Goal: Transaction & Acquisition: Download file/media

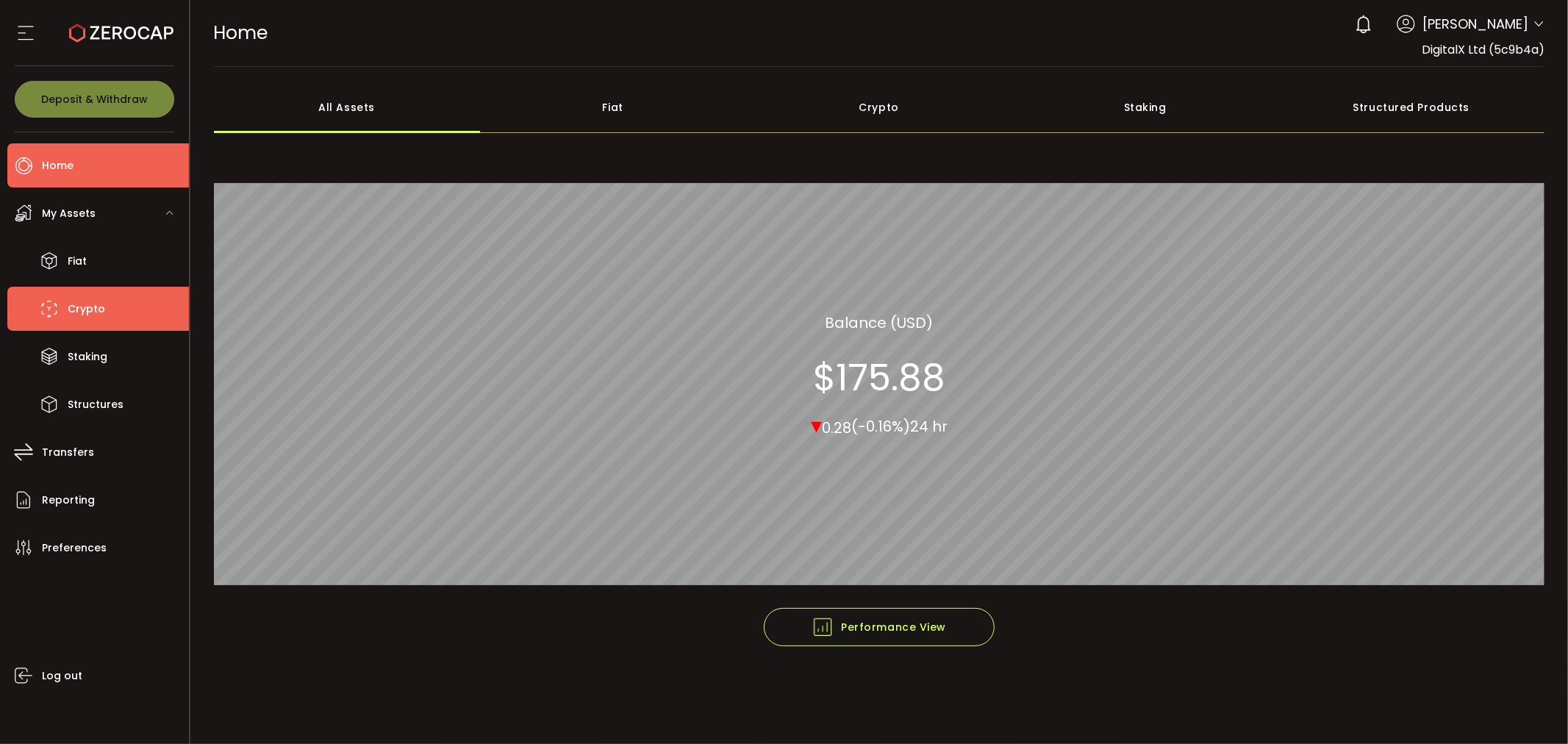
click at [96, 314] on span "Crypto" at bounding box center [86, 309] width 38 height 22
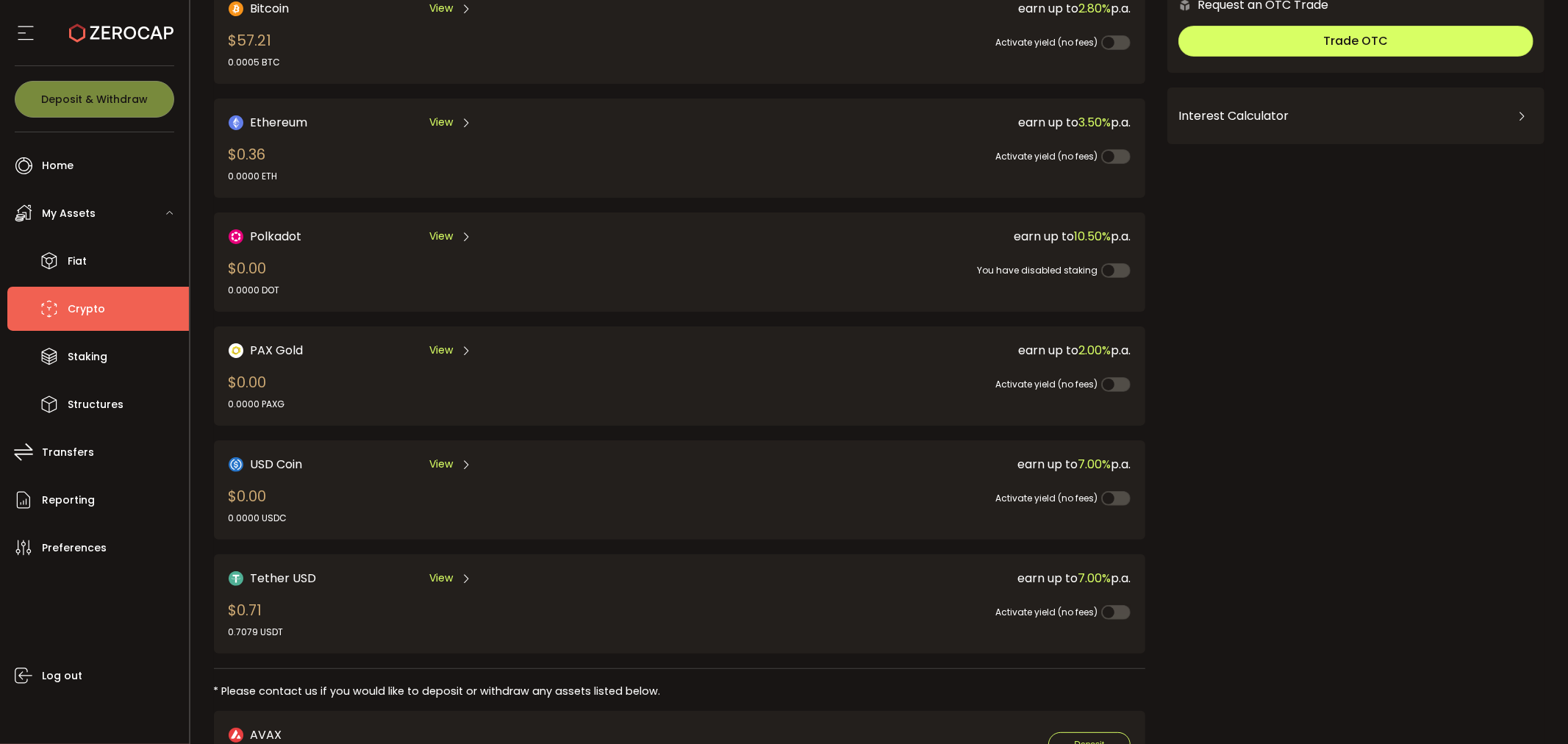
scroll to position [164, 0]
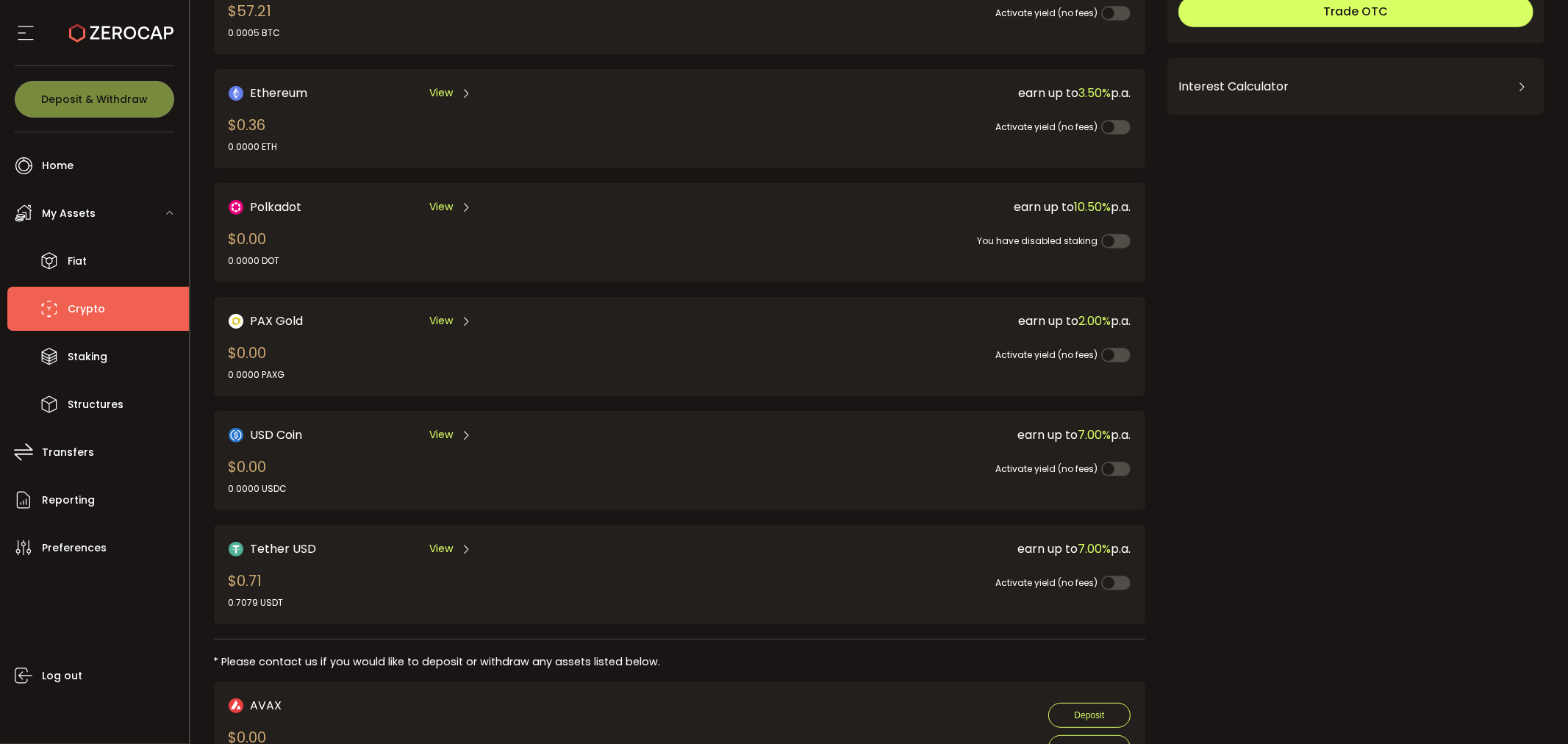
click at [439, 541] on span "View" at bounding box center [441, 548] width 23 height 15
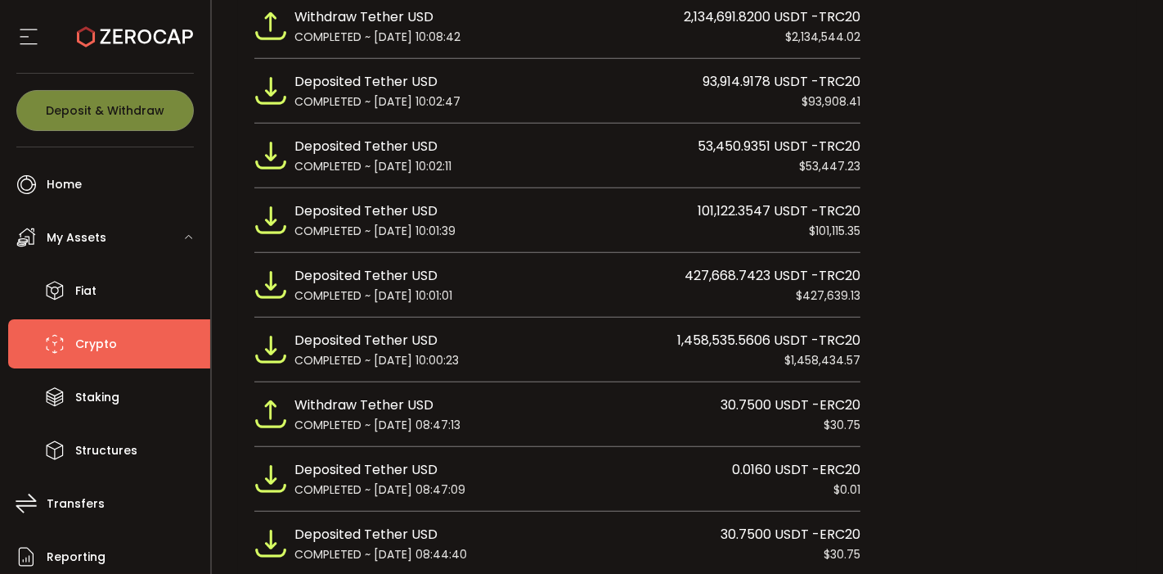
scroll to position [1310, 0]
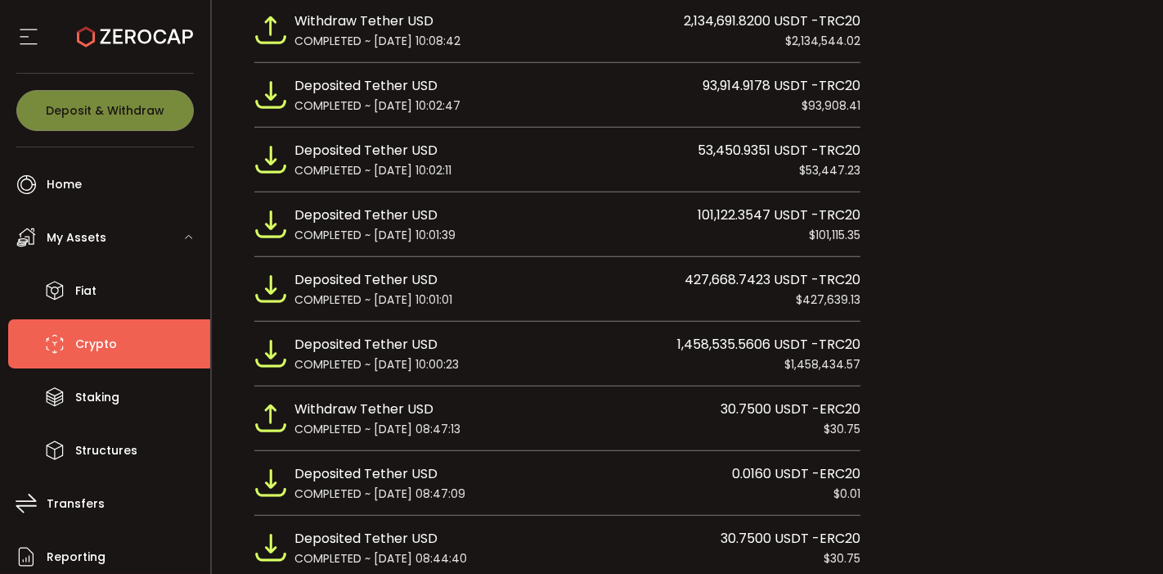
click at [100, 347] on span "Crypto" at bounding box center [96, 344] width 42 height 24
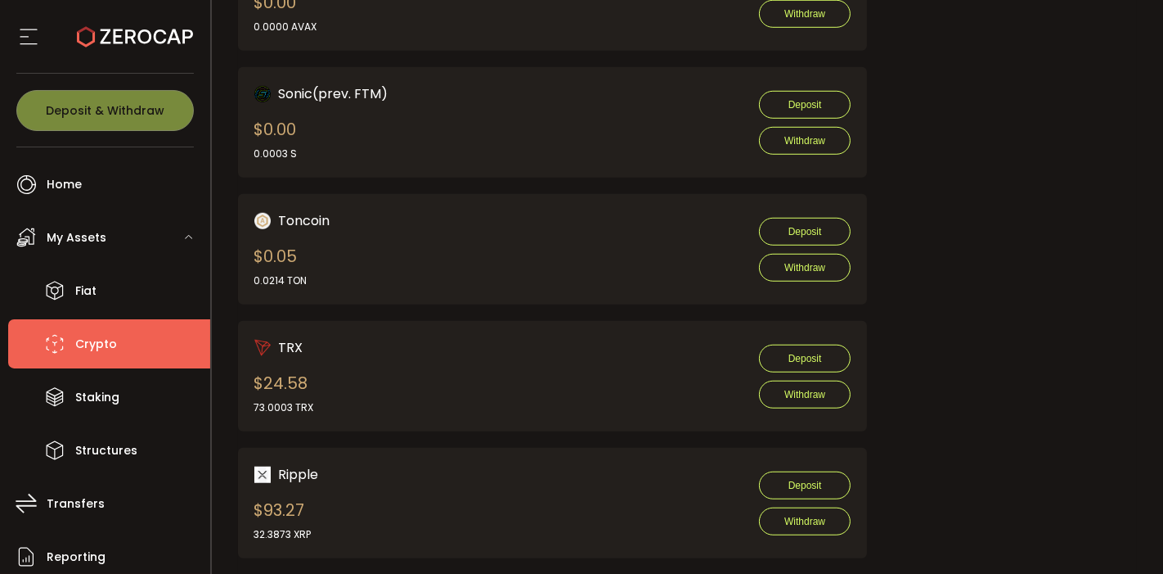
scroll to position [1028, 0]
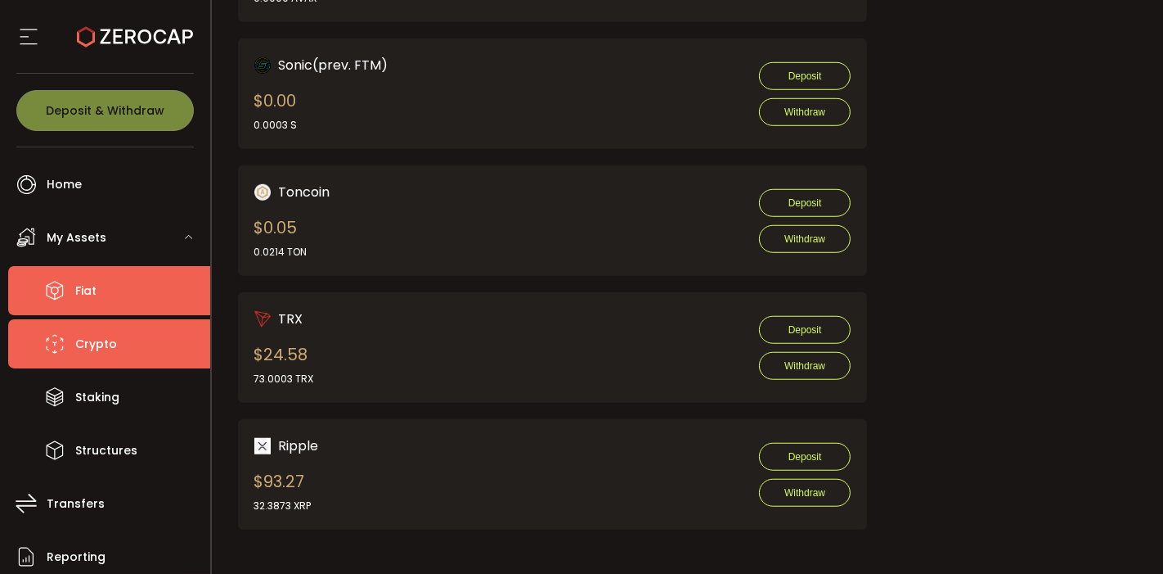
click at [89, 295] on span "Fiat" at bounding box center [85, 291] width 21 height 24
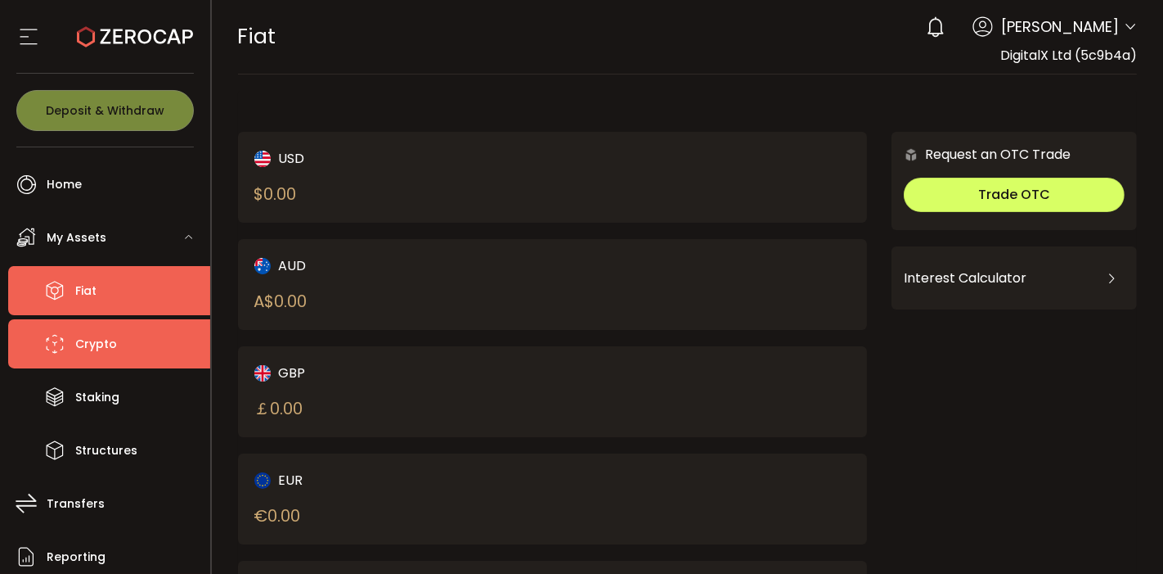
click at [102, 342] on span "Crypto" at bounding box center [96, 344] width 42 height 24
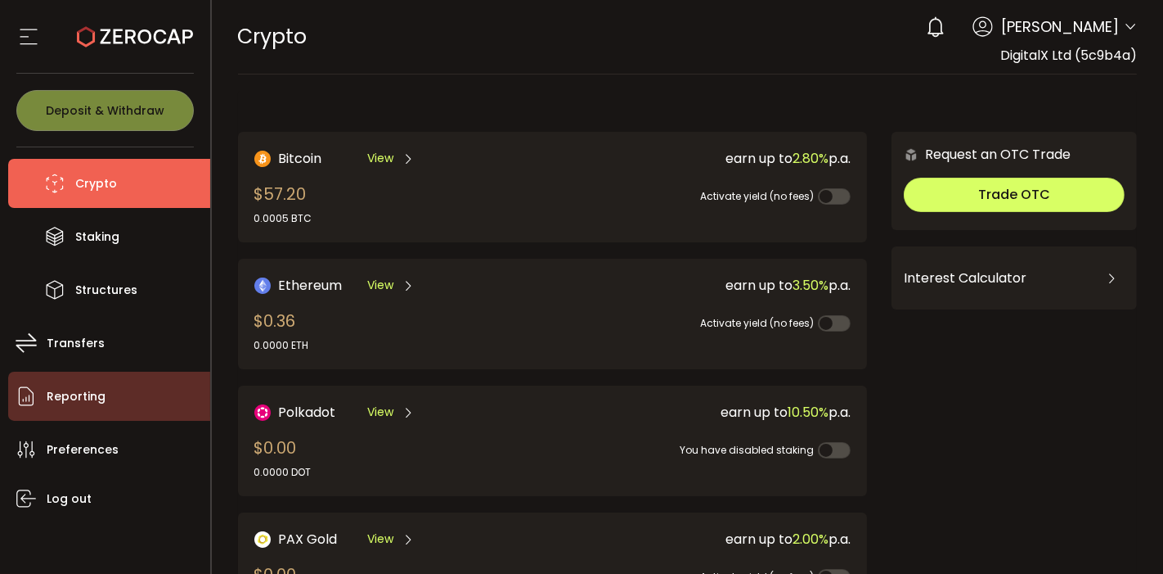
scroll to position [161, 0]
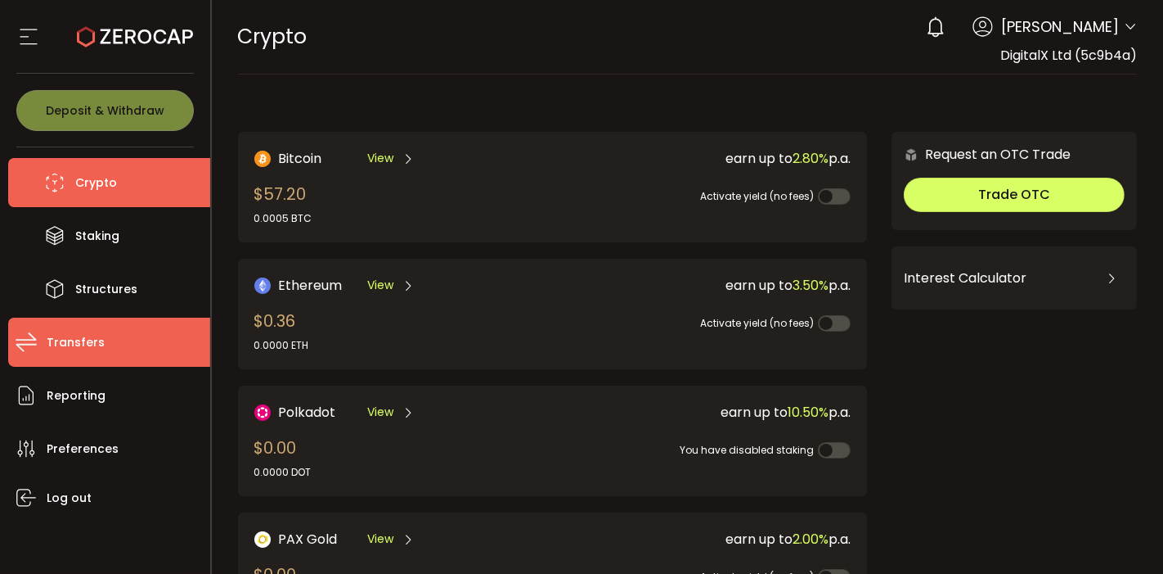
click at [61, 344] on span "Transfers" at bounding box center [76, 343] width 58 height 24
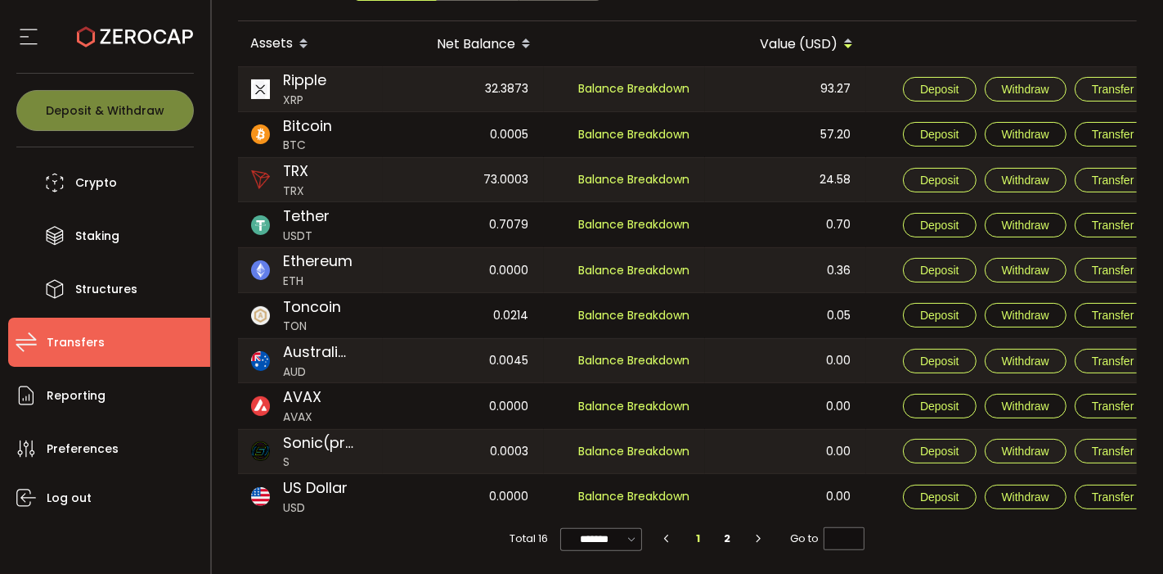
scroll to position [189, 0]
click at [727, 538] on li "2" at bounding box center [727, 538] width 29 height 23
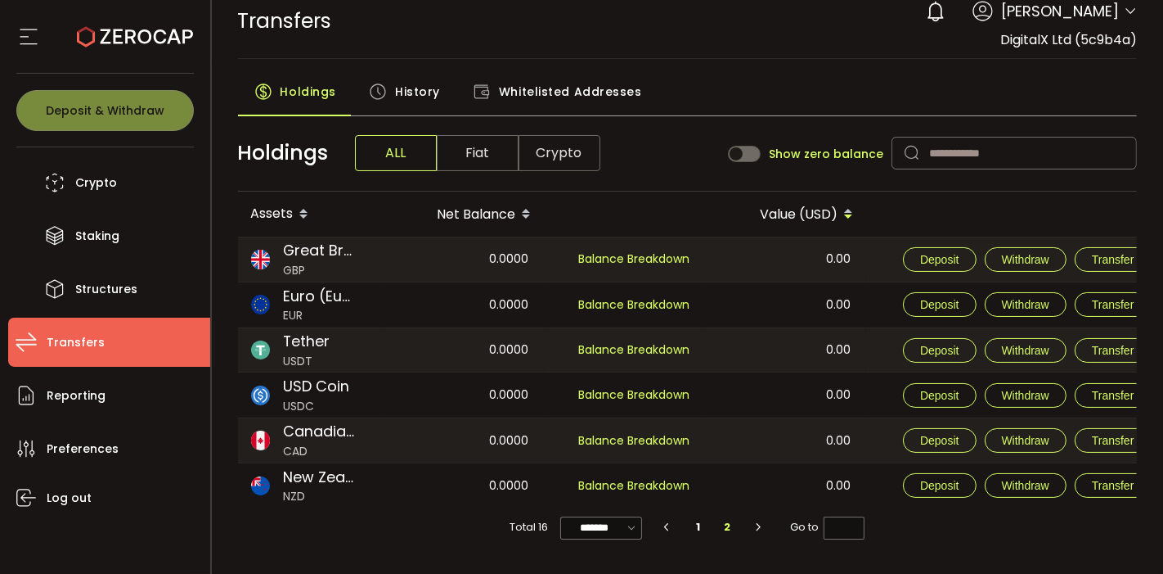
scroll to position [15, 0]
click at [741, 155] on span at bounding box center [744, 154] width 33 height 16
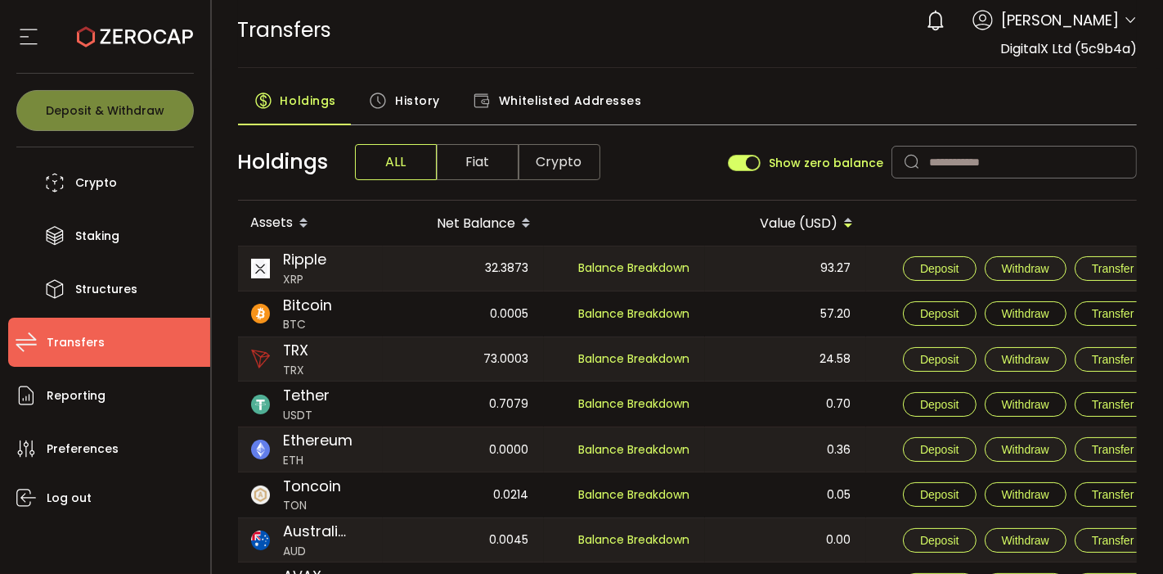
scroll to position [189, 0]
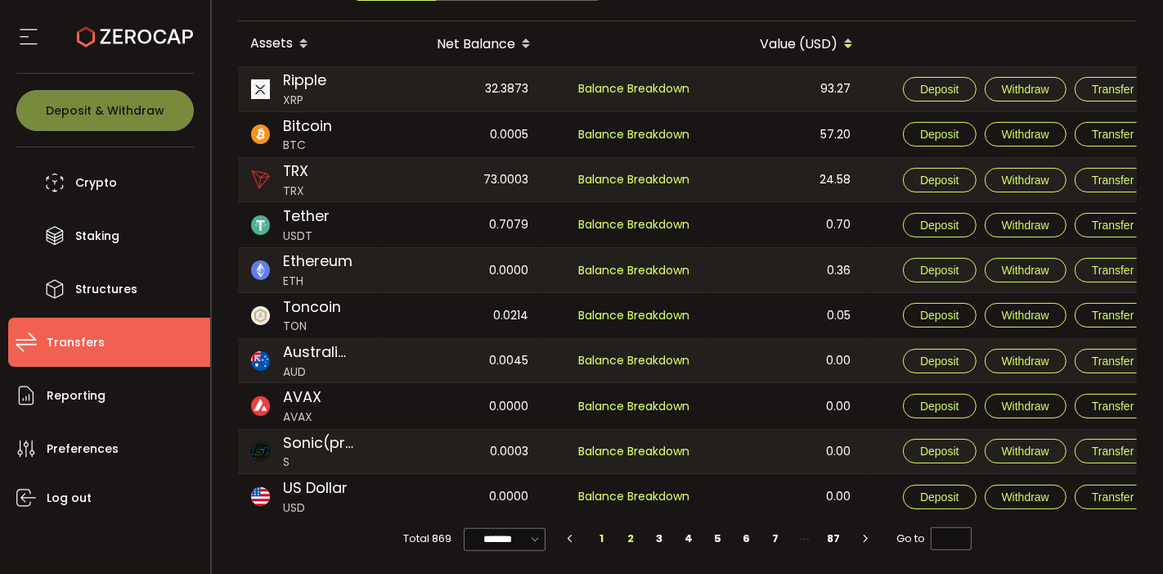
click at [634, 541] on li "2" at bounding box center [630, 538] width 29 height 23
type input "*"
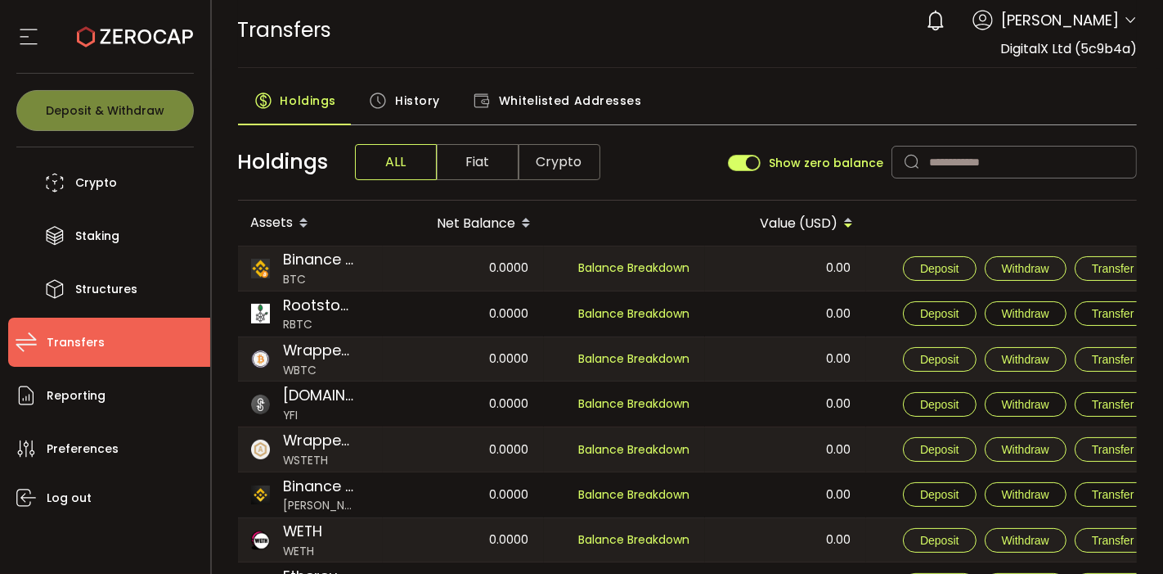
scroll to position [0, 0]
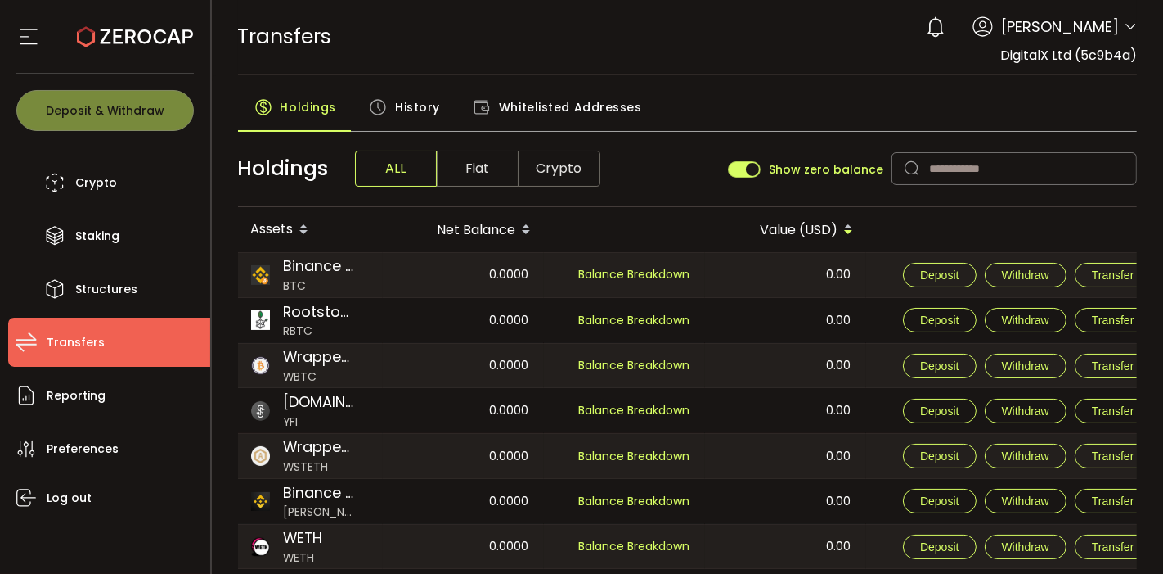
click at [909, 156] on icon at bounding box center [912, 168] width 33 height 33
drag, startPoint x: 935, startPoint y: 164, endPoint x: 932, endPoint y: 178, distance: 13.5
click at [935, 164] on input "text" at bounding box center [1014, 168] width 245 height 33
type input "*"
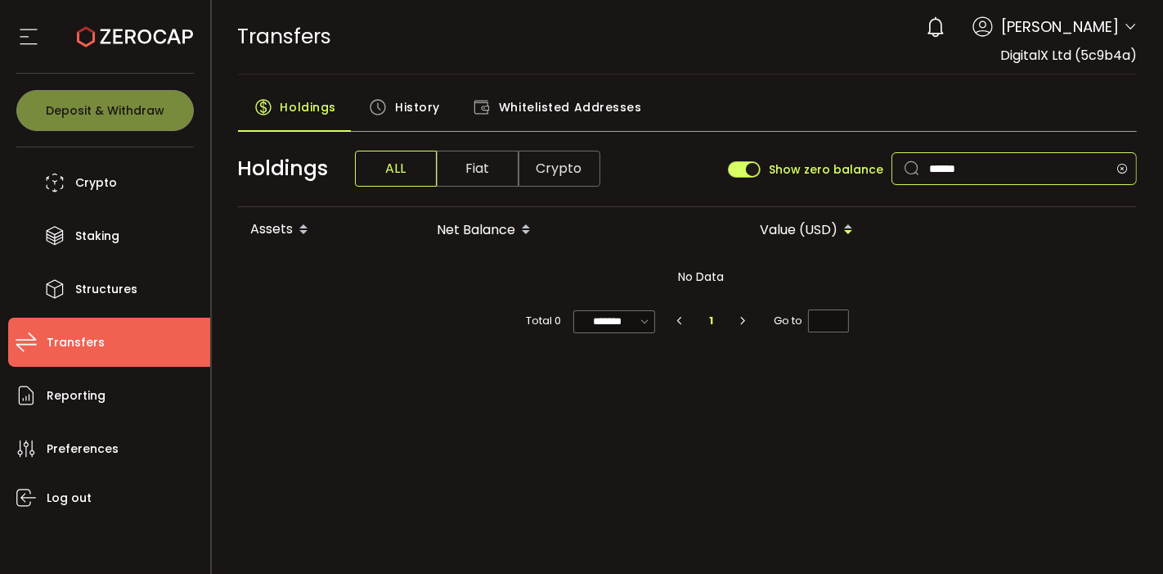
type input "******"
click at [419, 101] on span "History" at bounding box center [417, 107] width 45 height 33
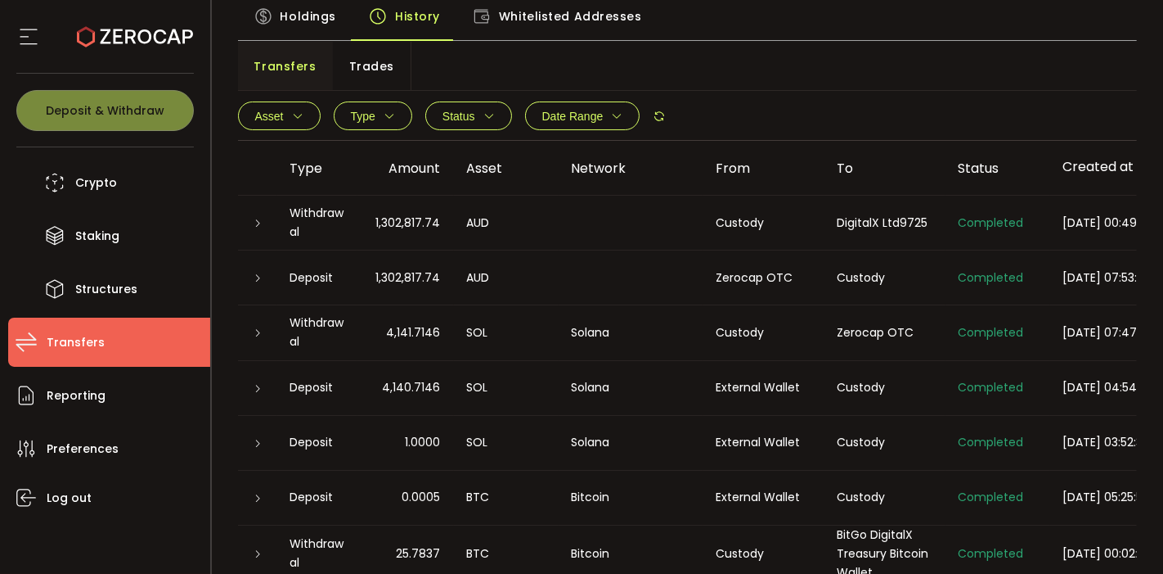
scroll to position [325, 0]
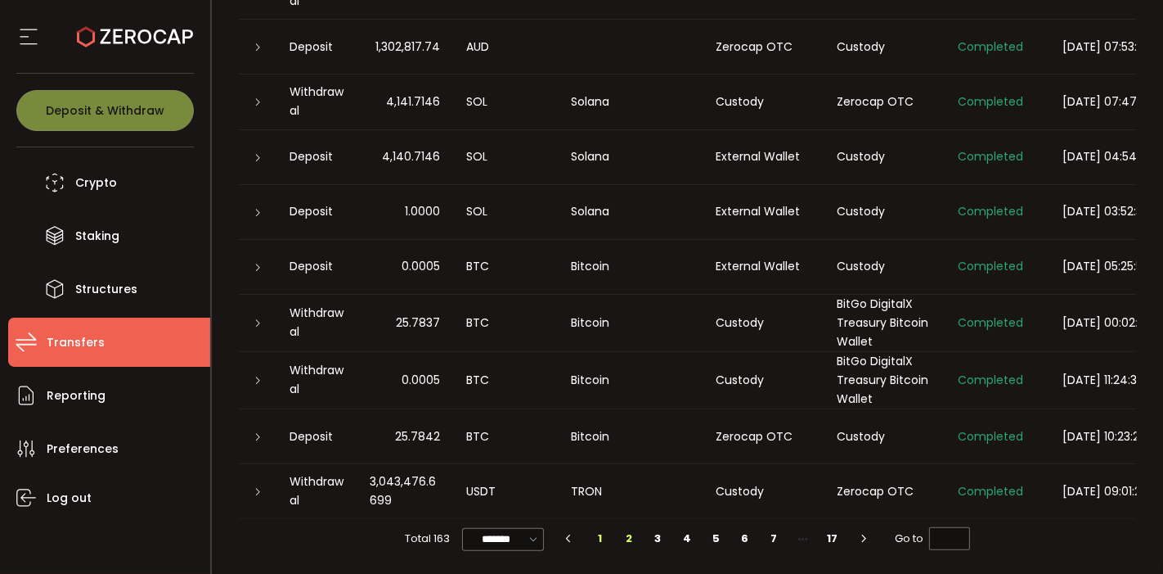
click at [622, 538] on li "2" at bounding box center [628, 538] width 29 height 23
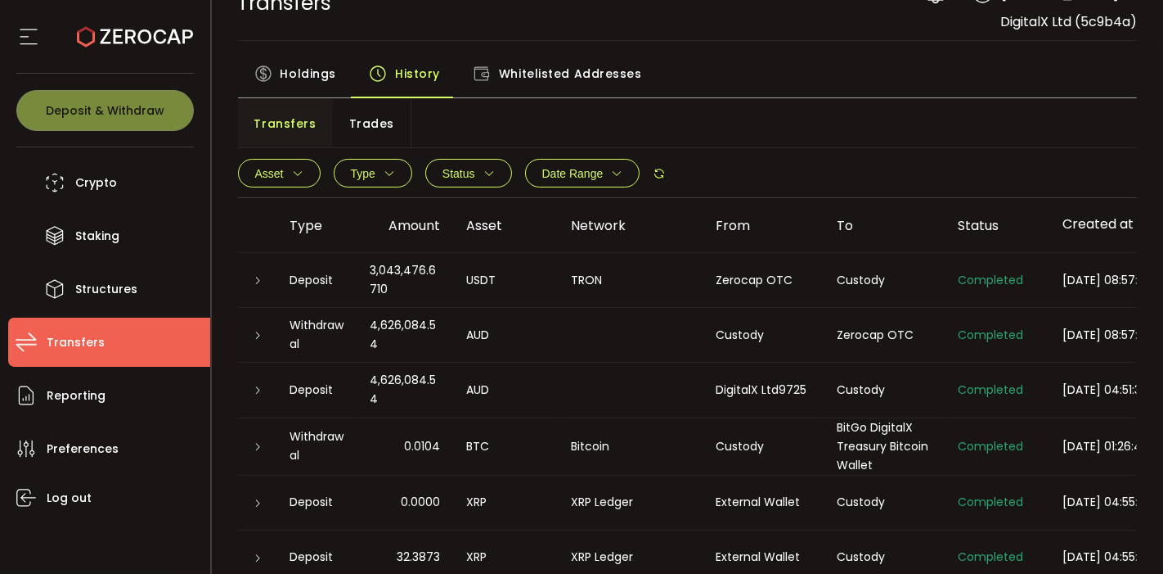
scroll to position [270, 0]
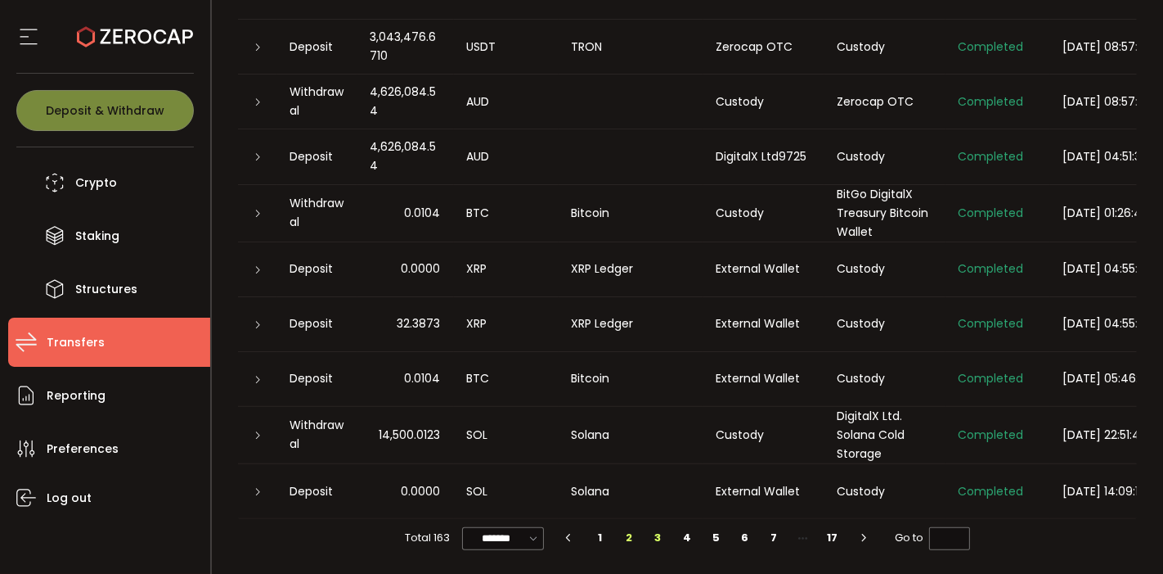
click at [650, 538] on li "3" at bounding box center [658, 537] width 29 height 23
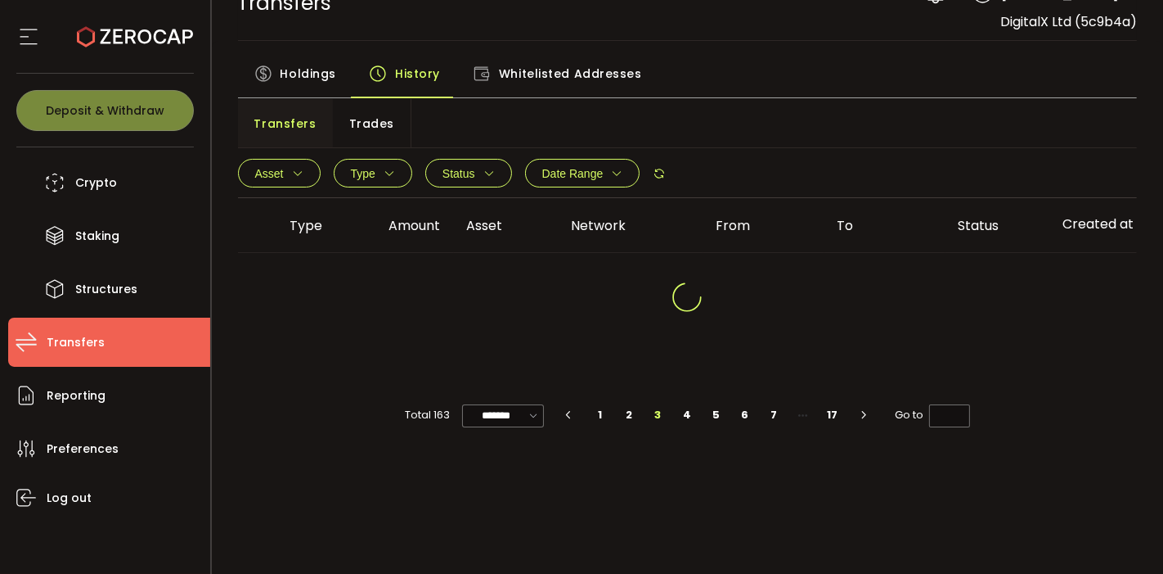
scroll to position [46, 0]
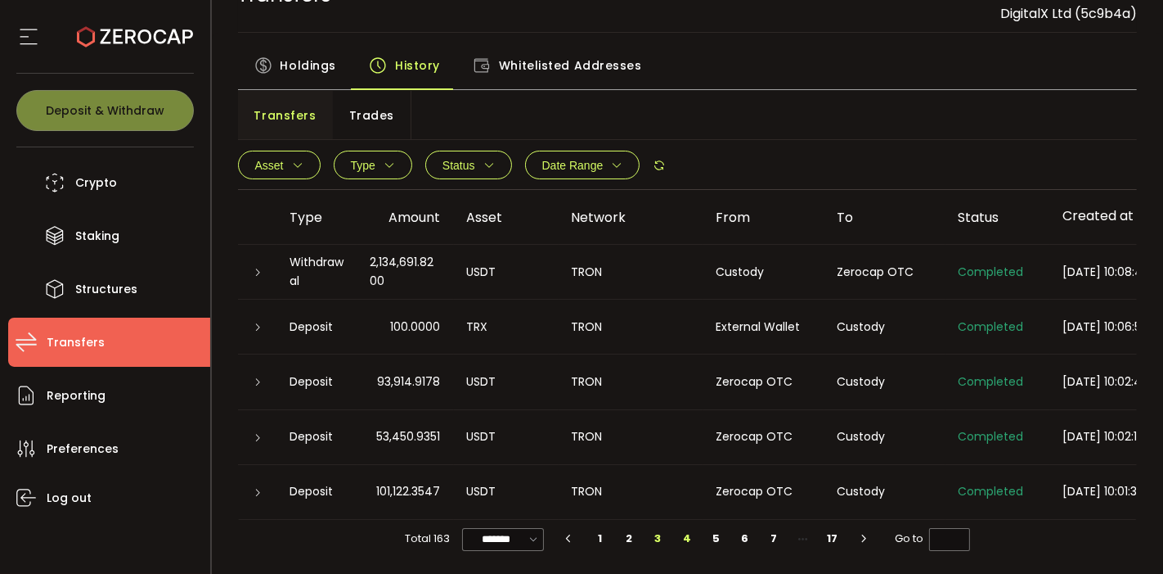
click at [685, 540] on li "4" at bounding box center [687, 538] width 29 height 23
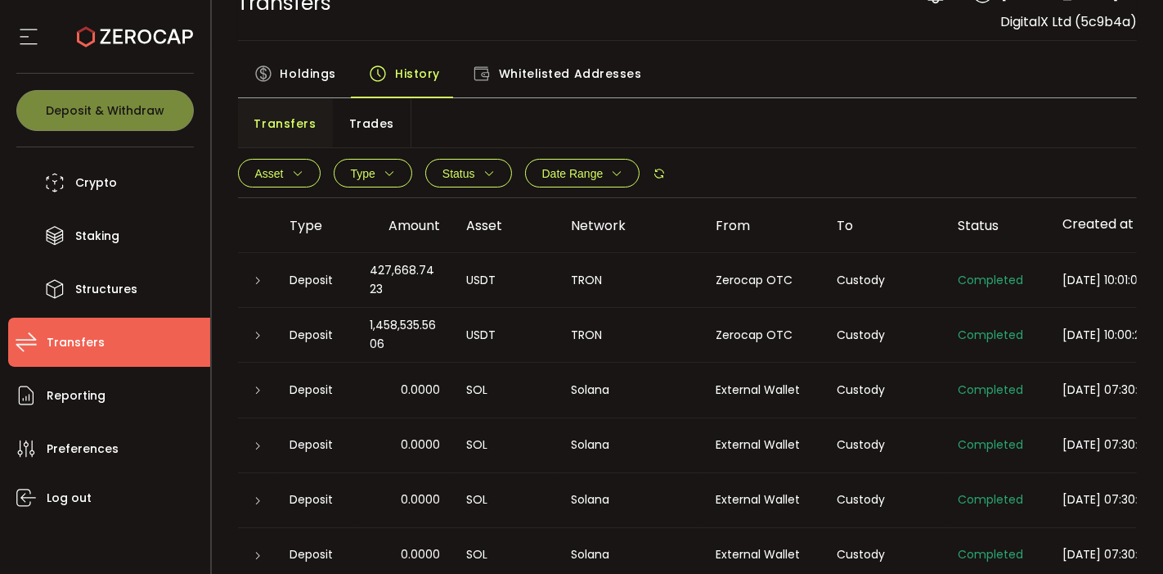
scroll to position [320, 0]
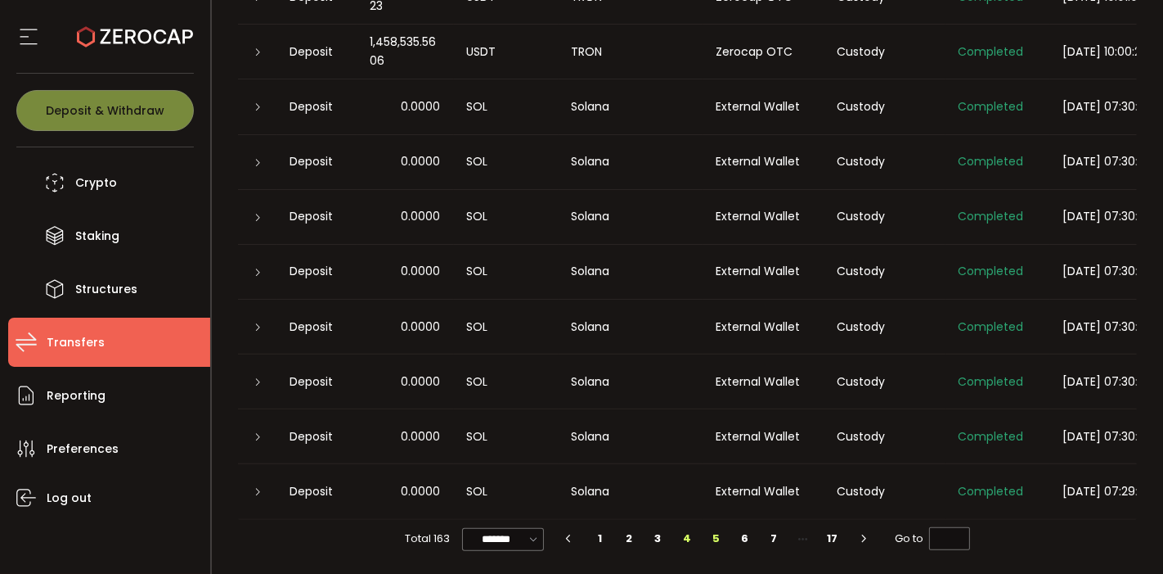
click at [717, 538] on li "5" at bounding box center [716, 538] width 29 height 23
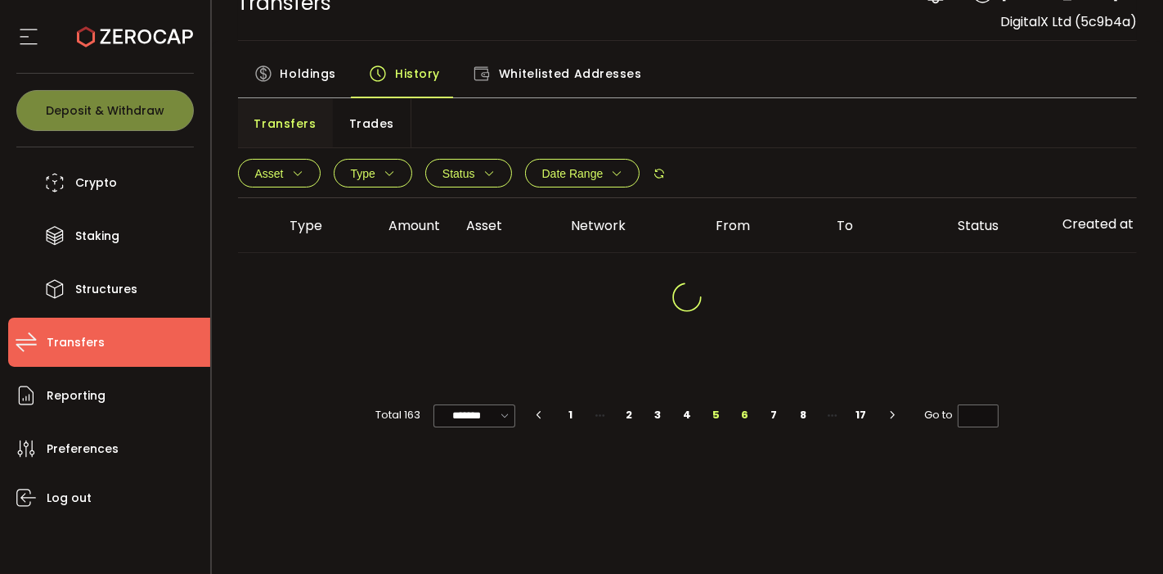
scroll to position [266, 0]
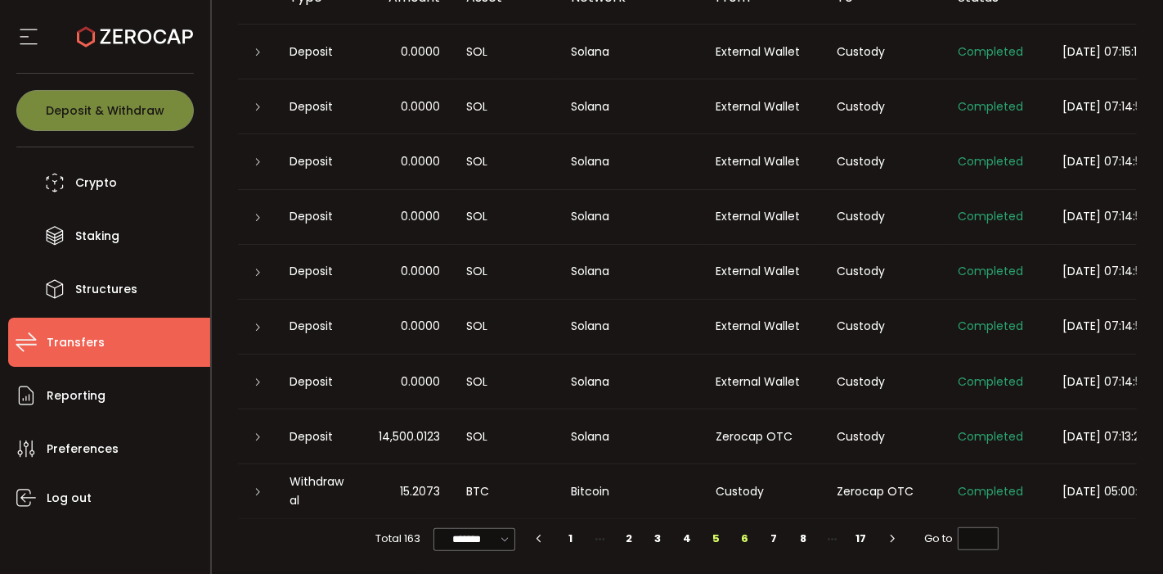
click at [750, 538] on li "6" at bounding box center [745, 538] width 29 height 23
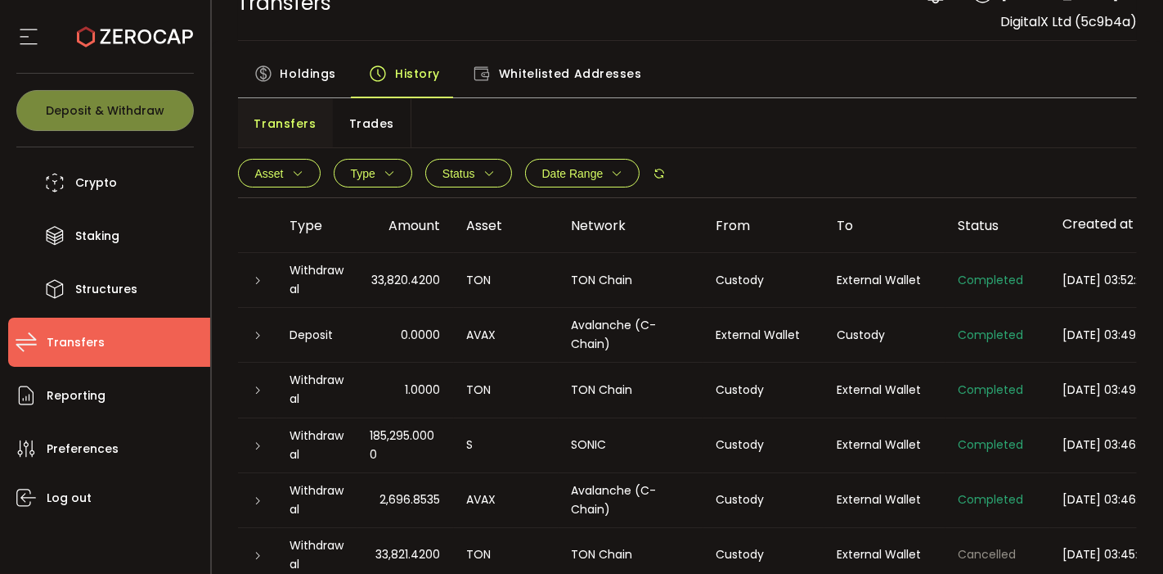
scroll to position [320, 0]
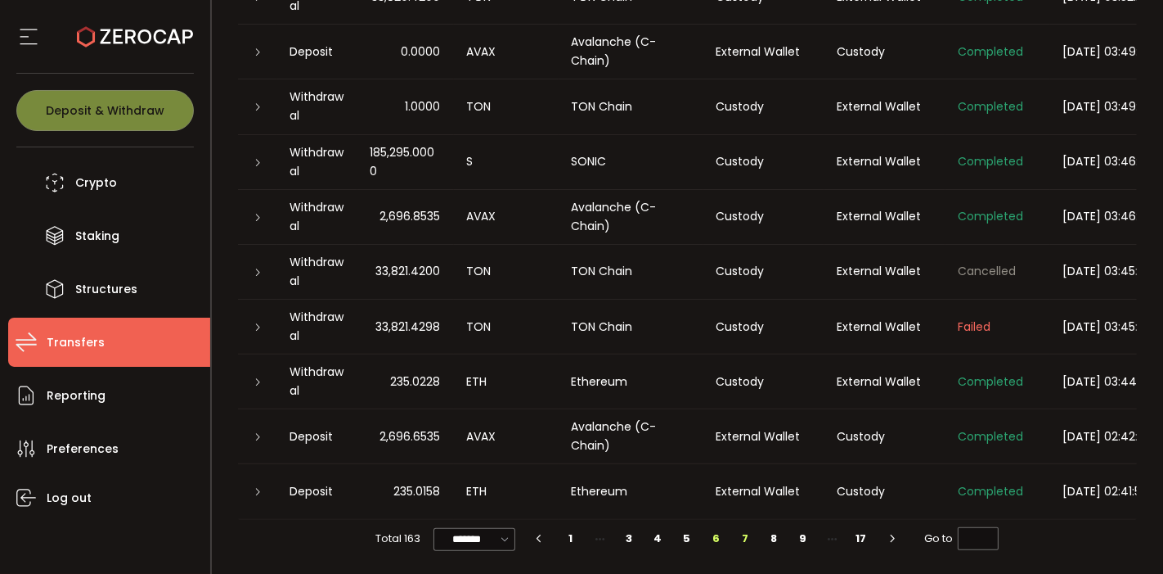
click at [745, 539] on li "7" at bounding box center [745, 538] width 29 height 23
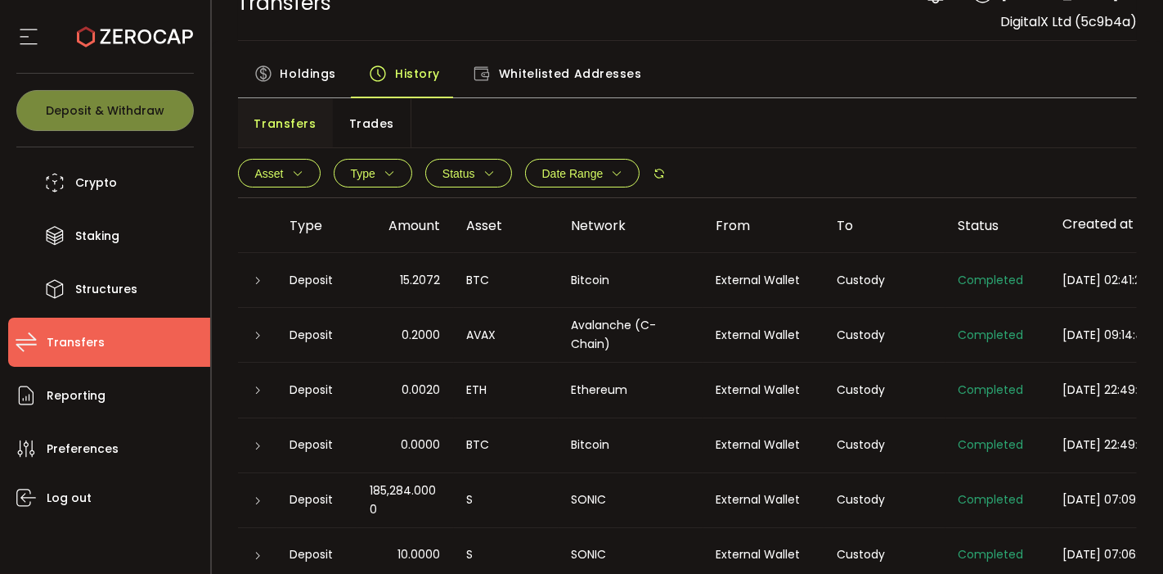
scroll to position [322, 0]
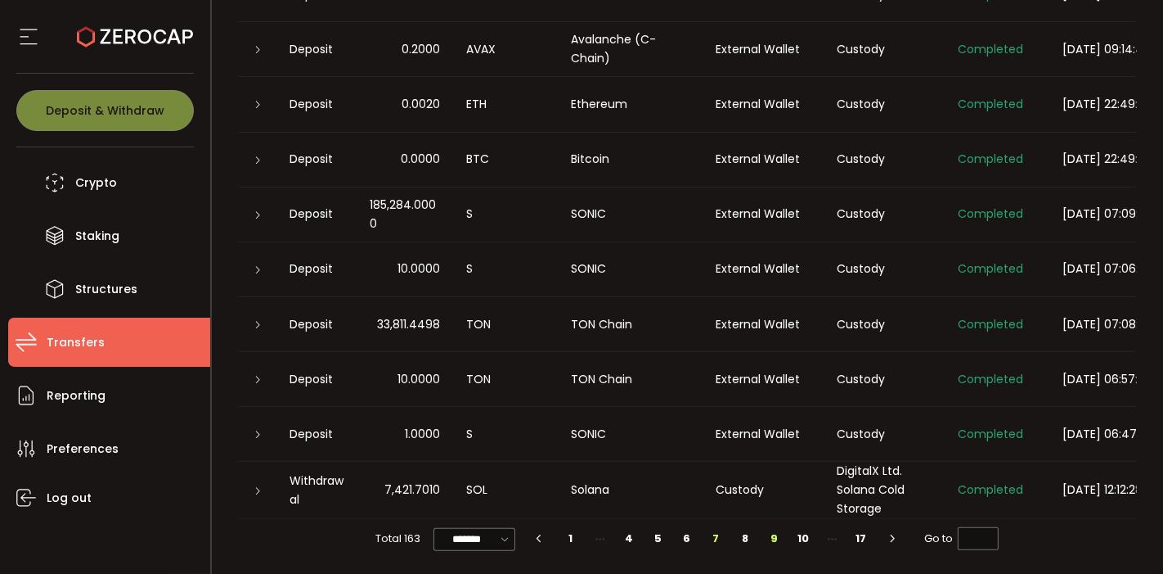
click at [771, 542] on li "9" at bounding box center [774, 538] width 29 height 23
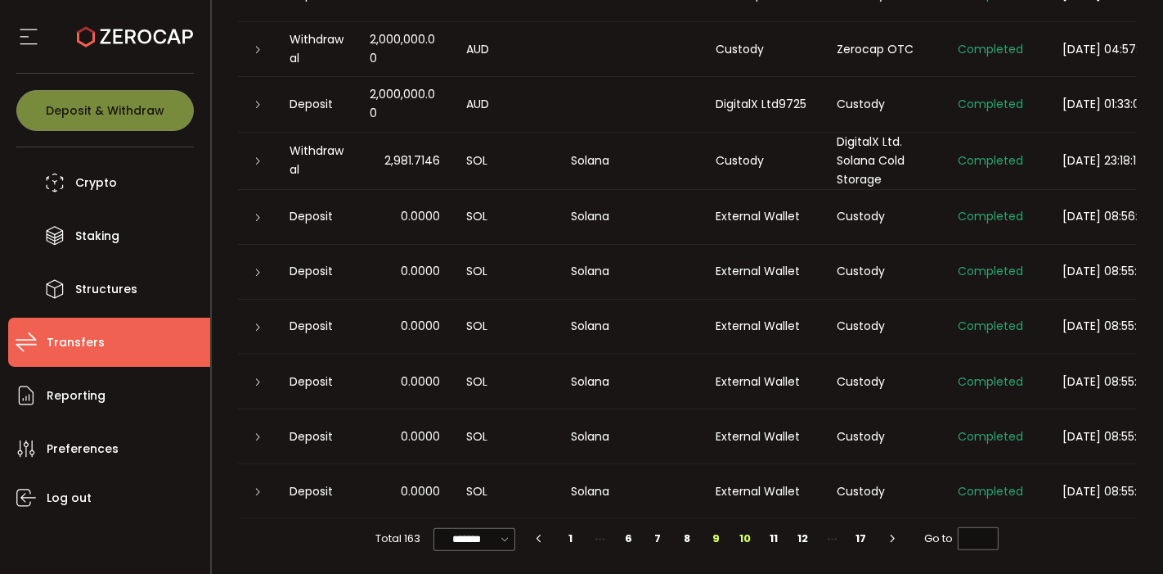
click at [740, 542] on li "10" at bounding box center [745, 538] width 29 height 23
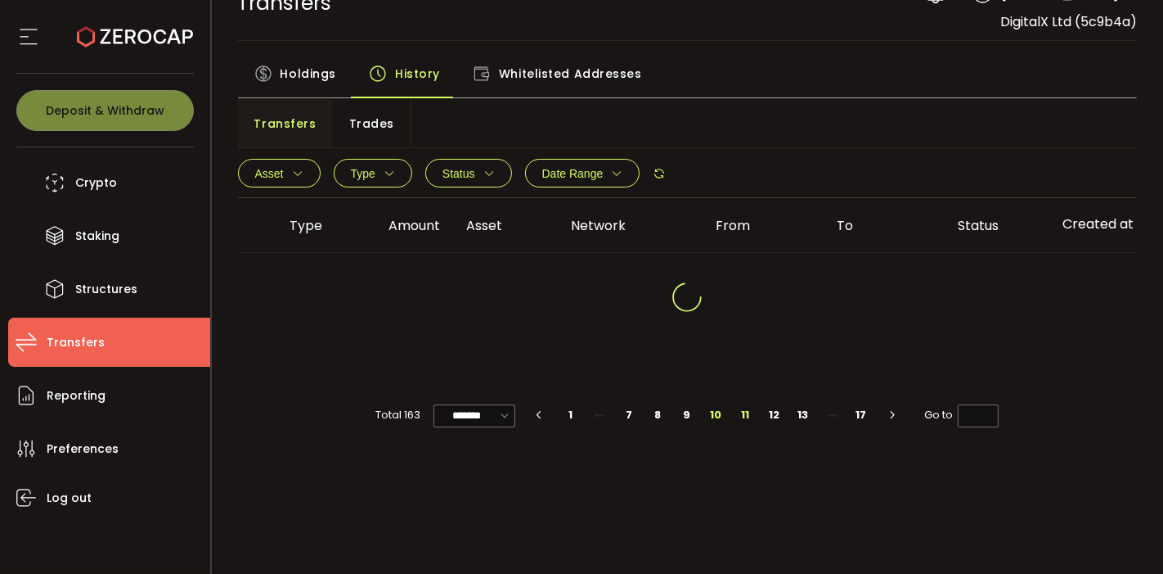
scroll to position [320, 0]
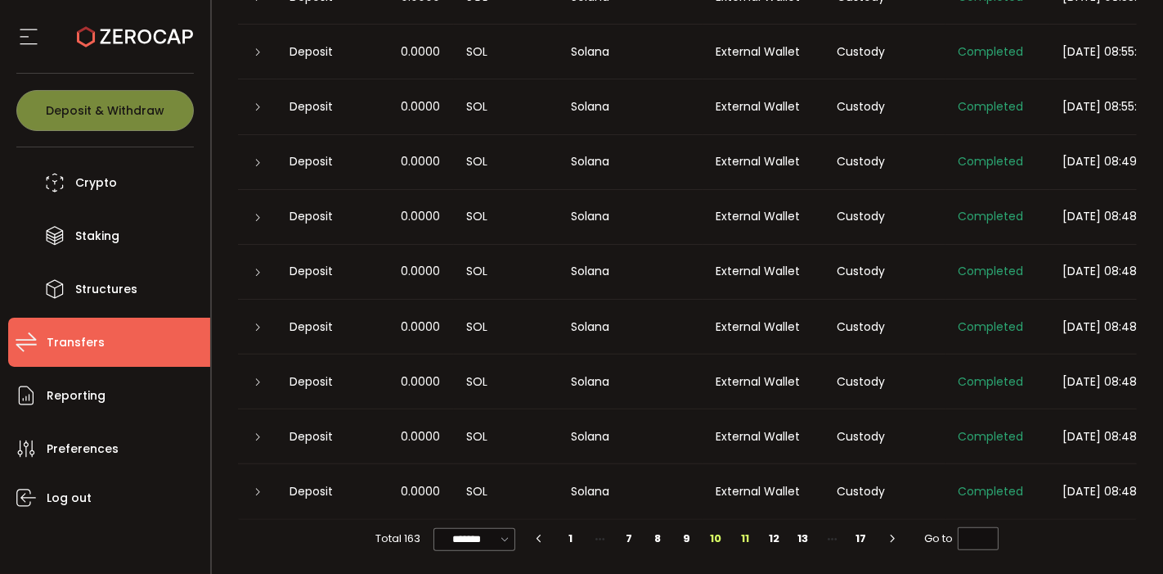
click at [747, 538] on li "11" at bounding box center [745, 538] width 29 height 23
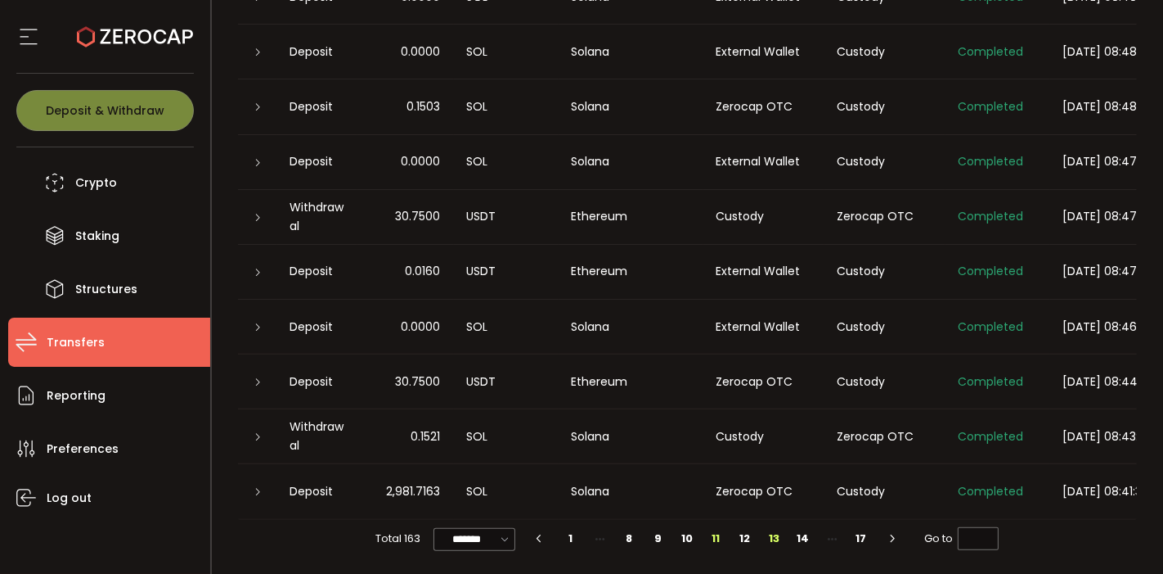
click at [770, 536] on li "13" at bounding box center [774, 538] width 29 height 23
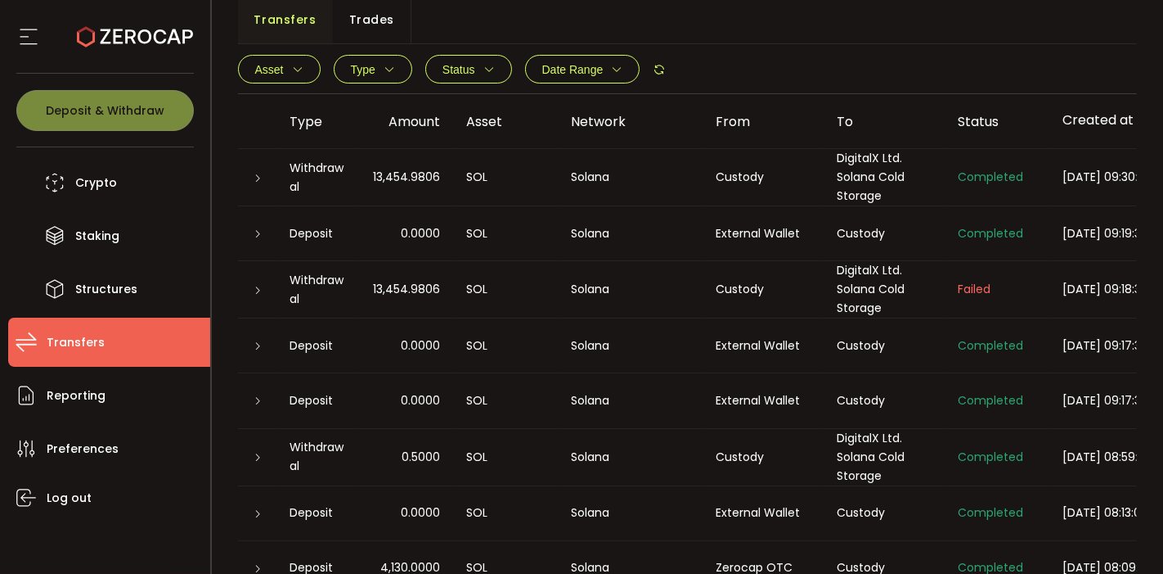
scroll to position [327, 0]
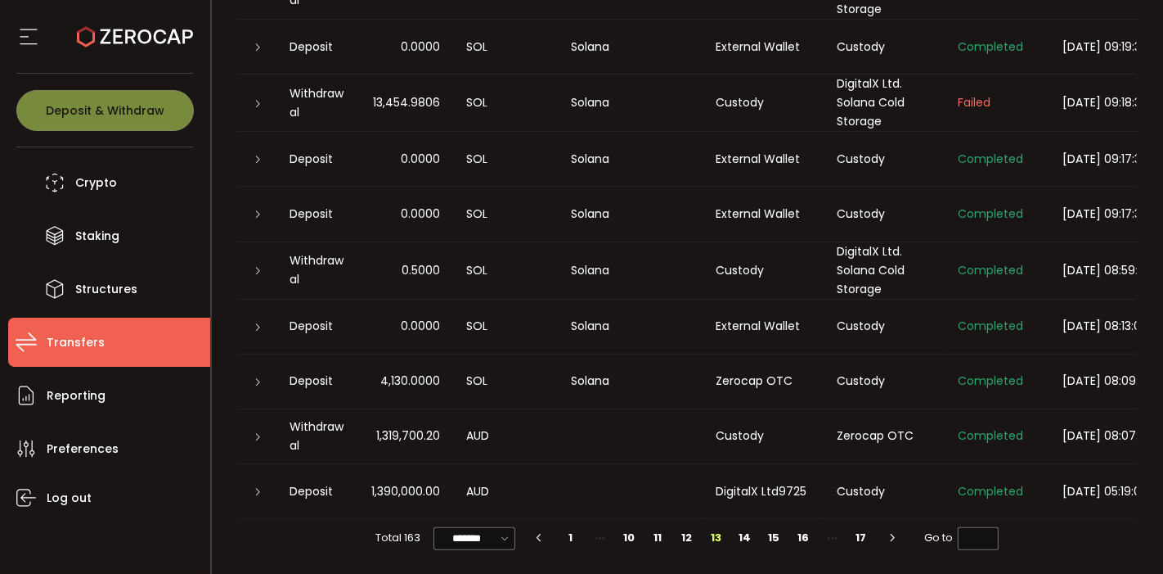
click at [686, 539] on li "12" at bounding box center [687, 537] width 29 height 23
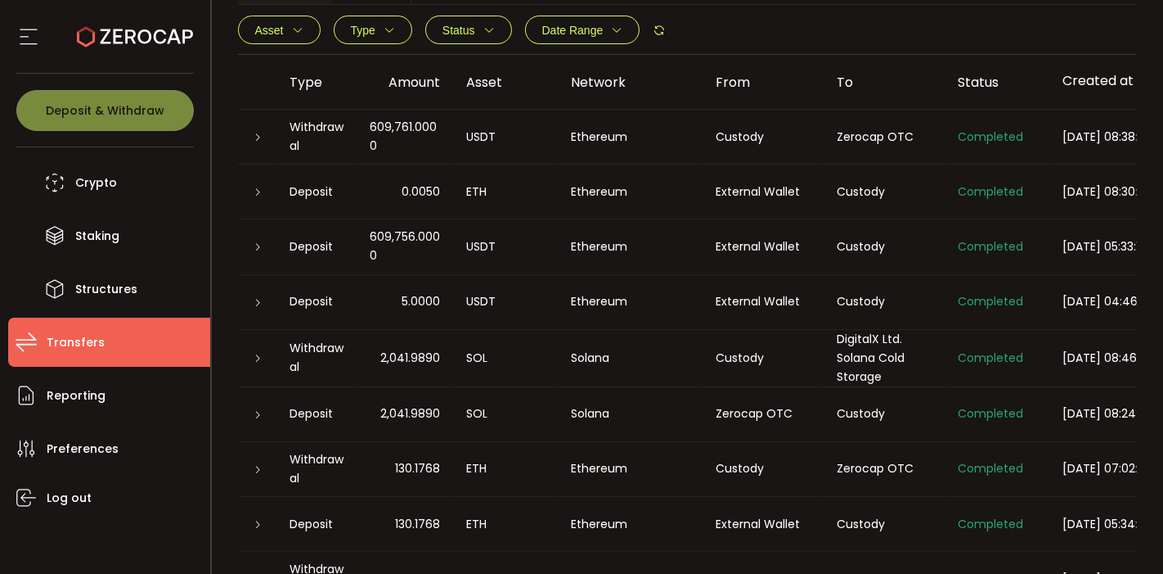
scroll to position [268, 0]
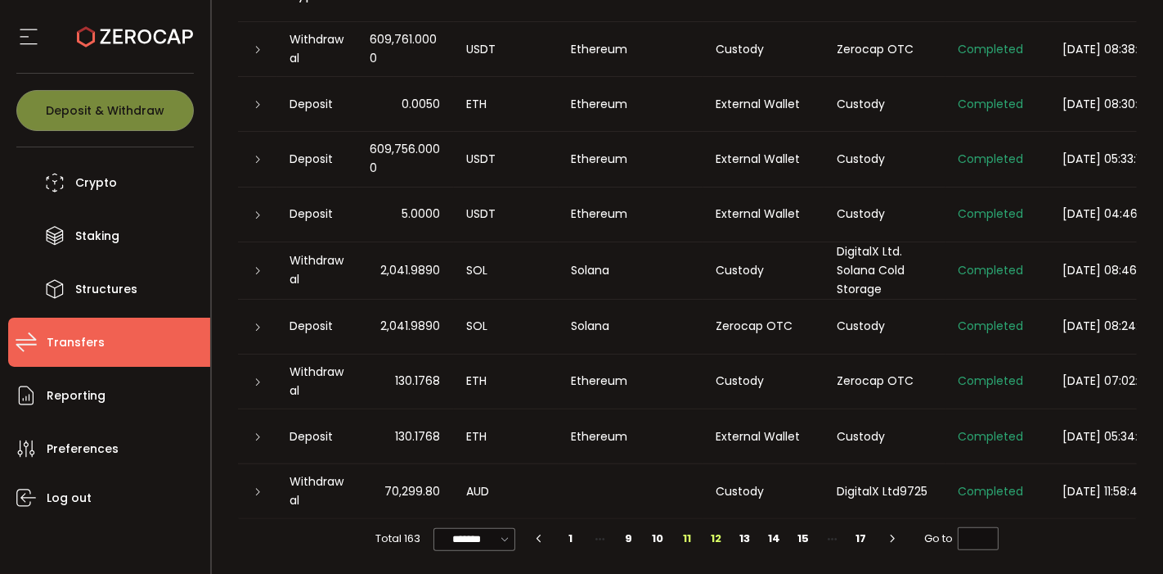
click at [689, 542] on li "11" at bounding box center [687, 538] width 29 height 23
type input "**"
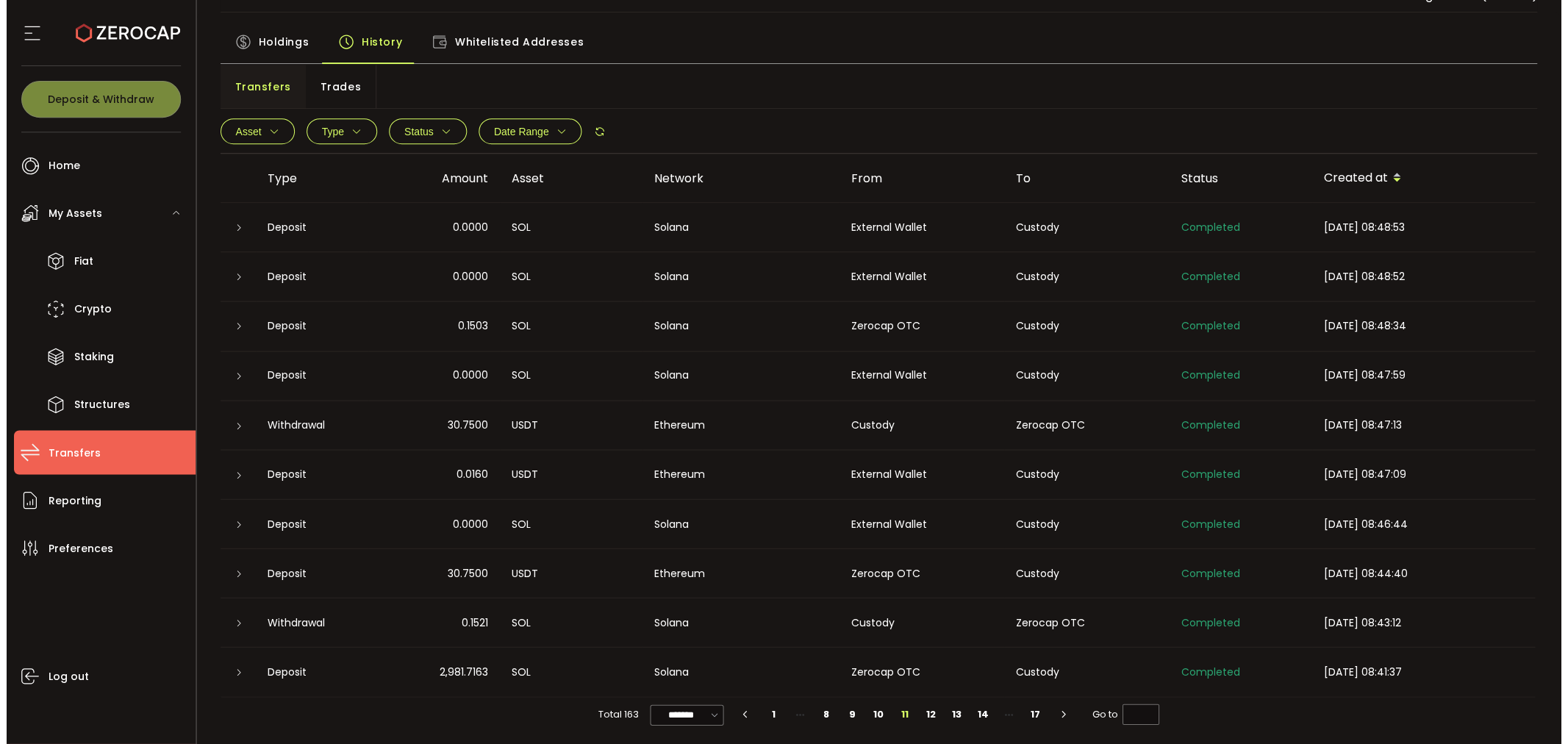
scroll to position [55, 0]
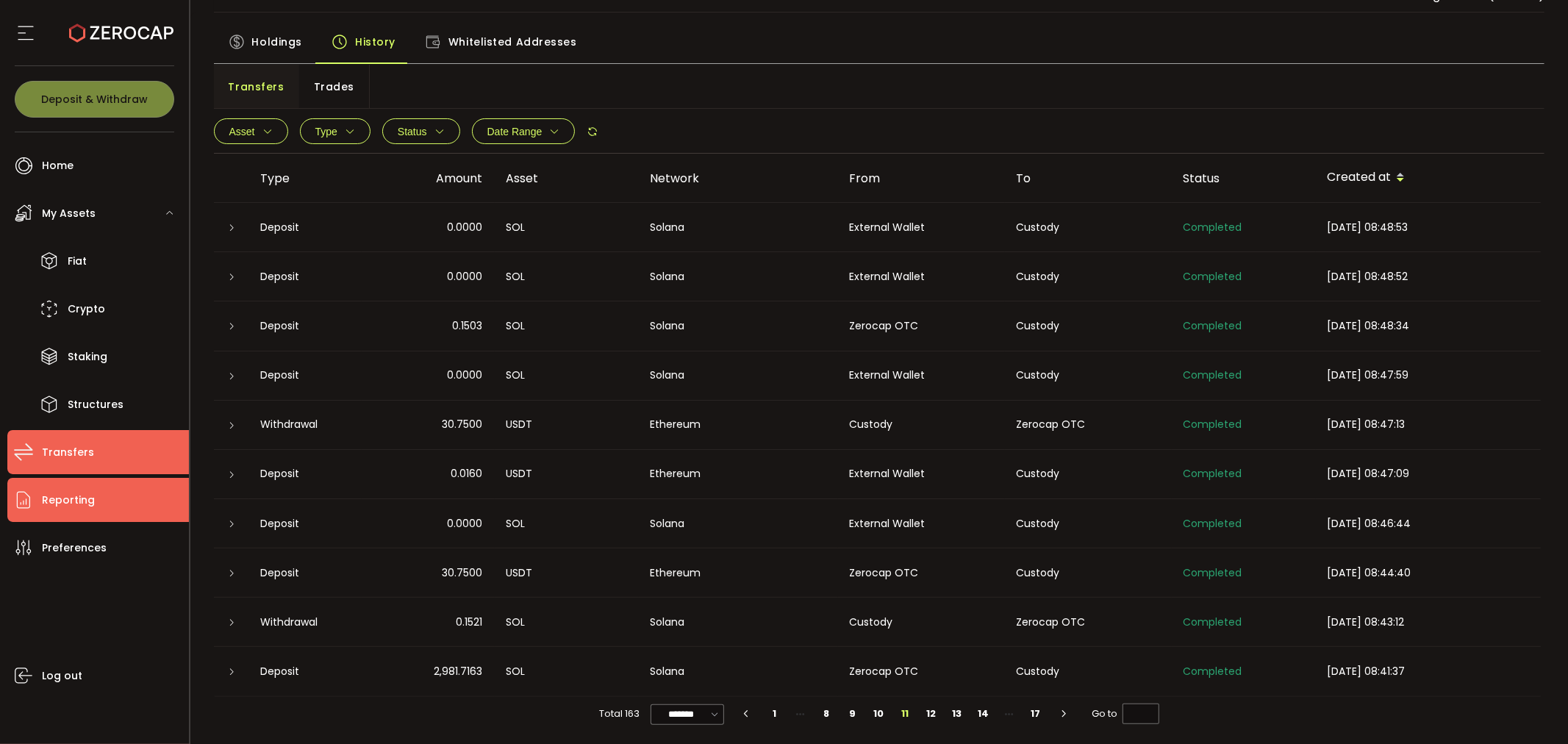
click at [105, 500] on li "Reporting" at bounding box center [98, 500] width 182 height 44
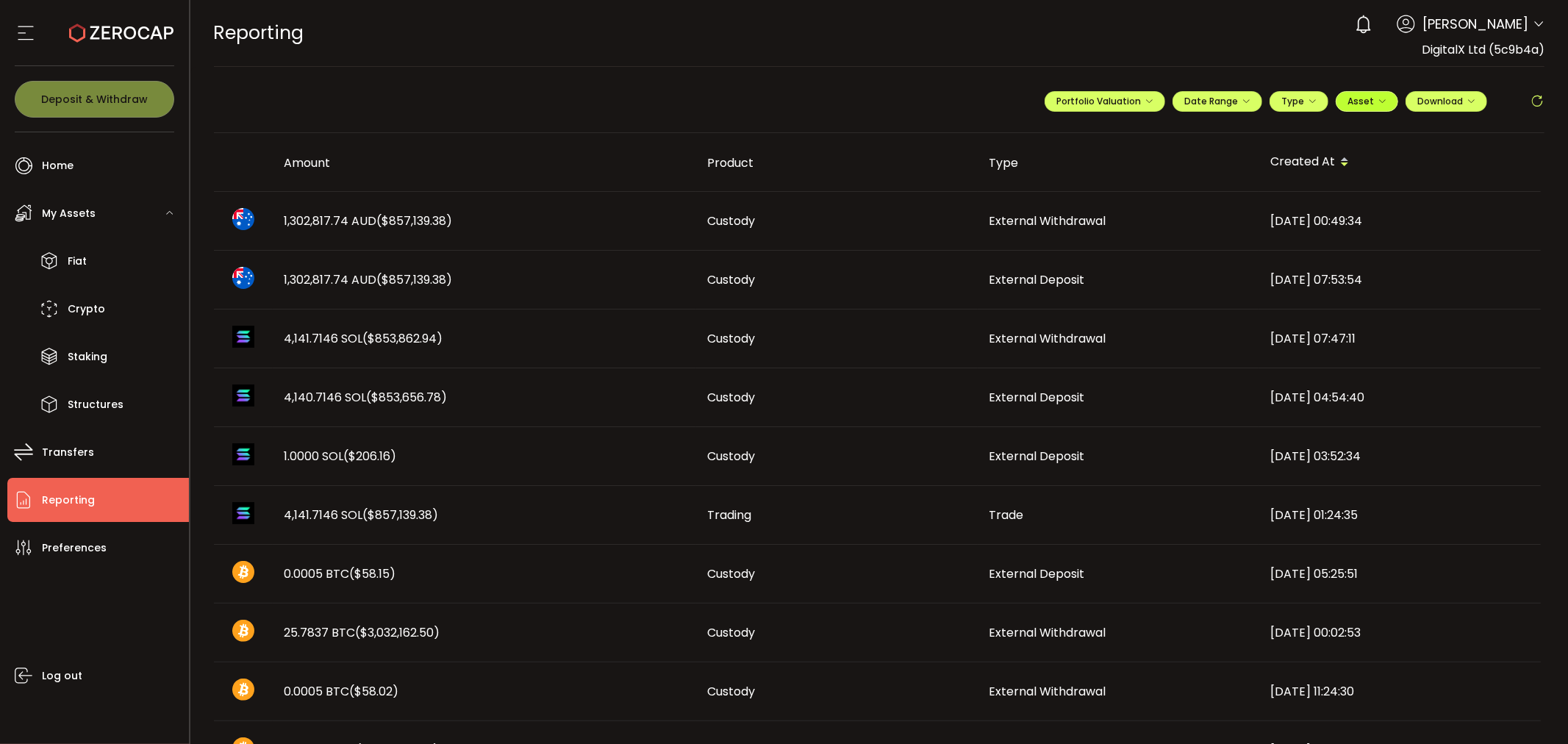
click at [1384, 109] on button "Asset" at bounding box center [1368, 101] width 63 height 21
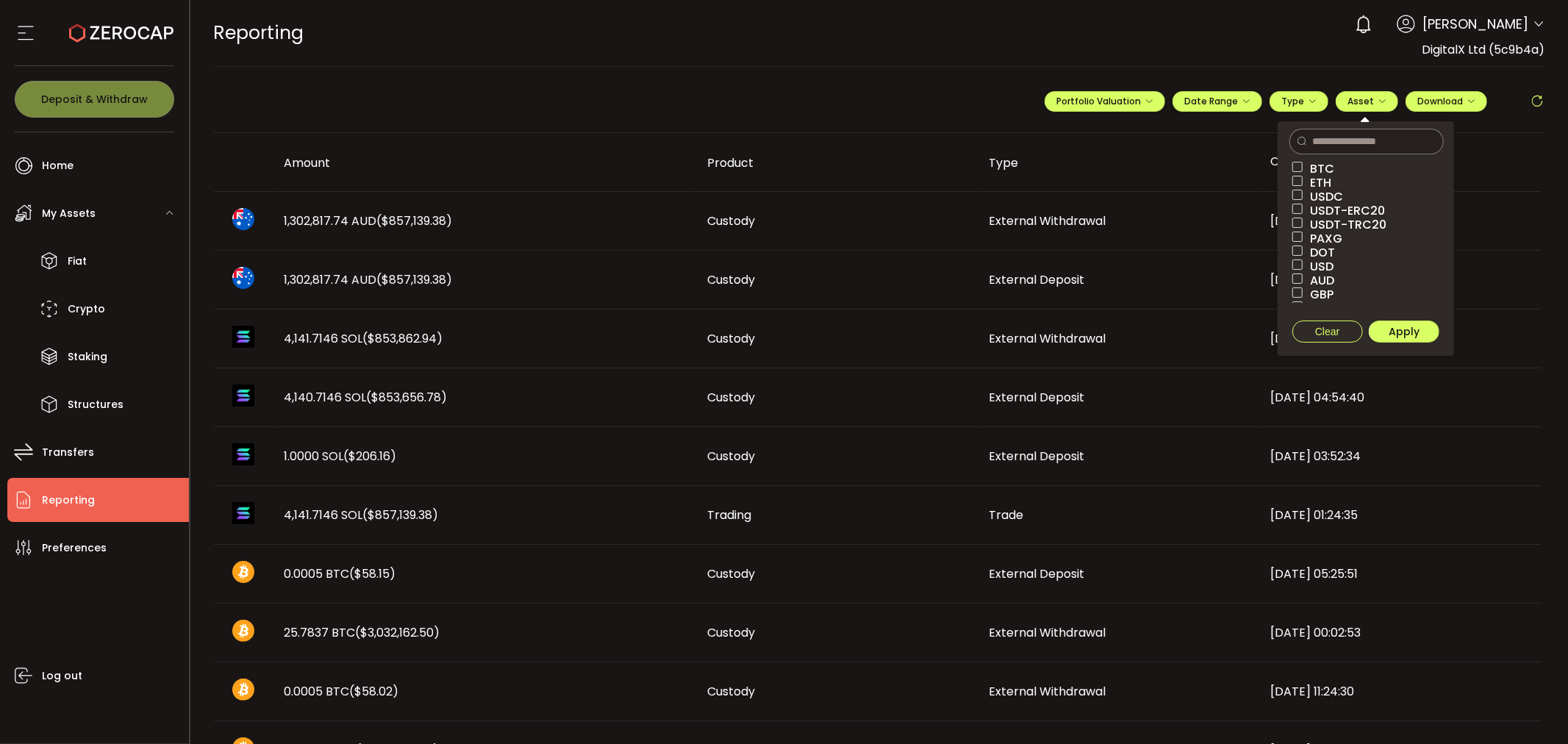
click at [1303, 211] on span "USDT-ERC20" at bounding box center [1344, 211] width 83 height 14
click at [1295, 222] on span at bounding box center [1297, 222] width 10 height 10
click at [1298, 192] on span at bounding box center [1297, 194] width 10 height 10
click at [1394, 333] on span "Apply" at bounding box center [1404, 332] width 31 height 14
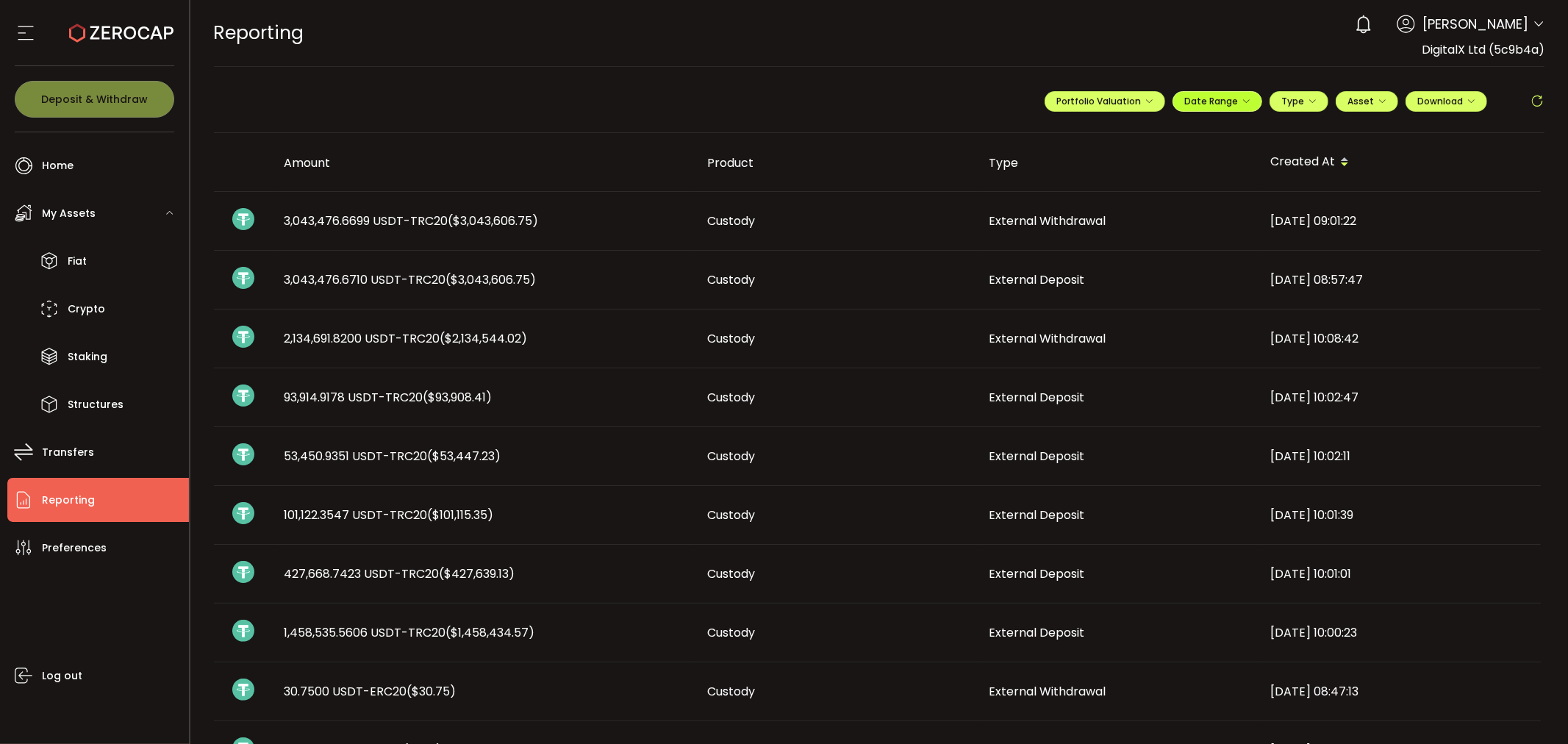
click at [1217, 103] on span "Date Range" at bounding box center [1218, 102] width 66 height 13
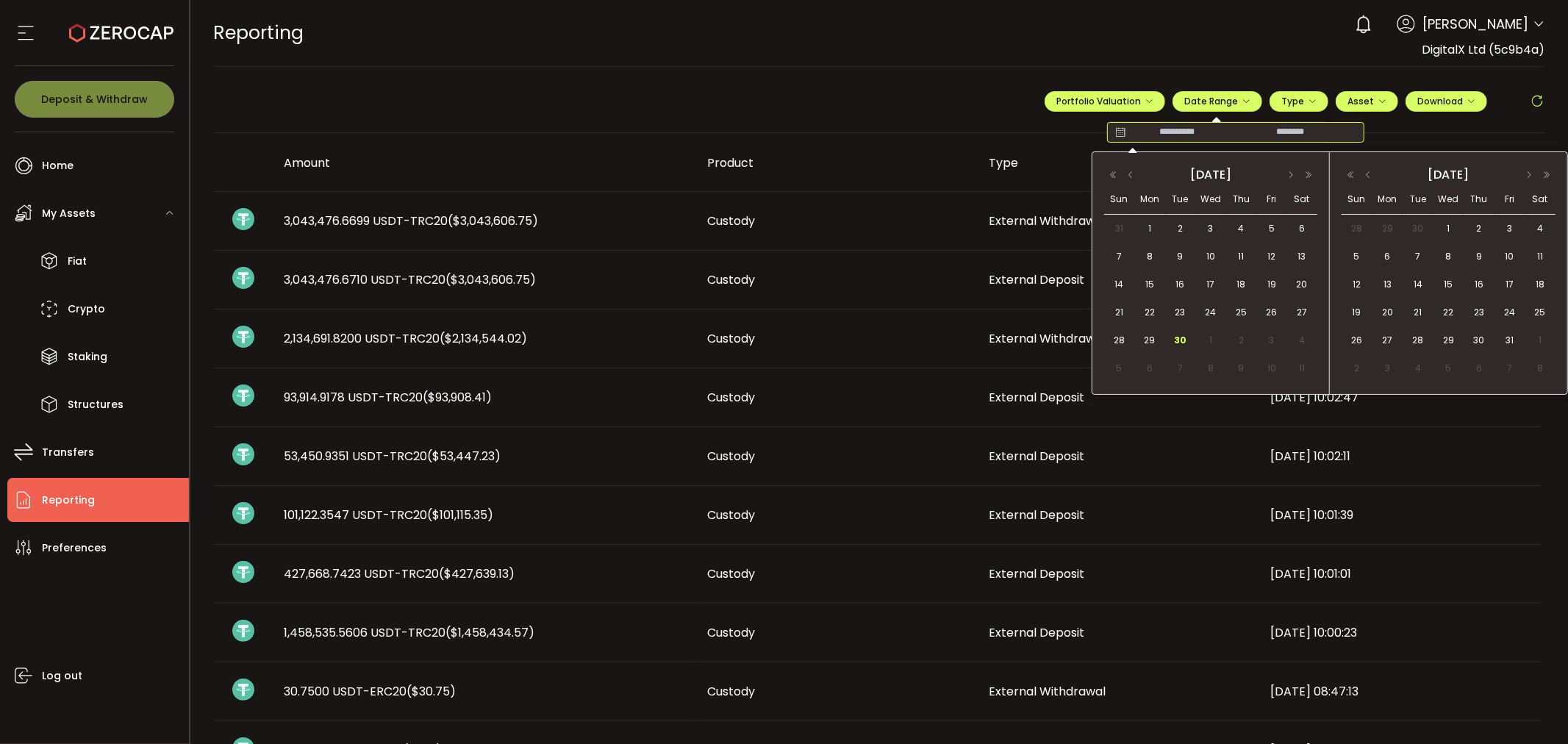
click at [1184, 133] on input at bounding box center [1177, 132] width 94 height 14
click at [1132, 177] on button "button" at bounding box center [1131, 174] width 18 height 10
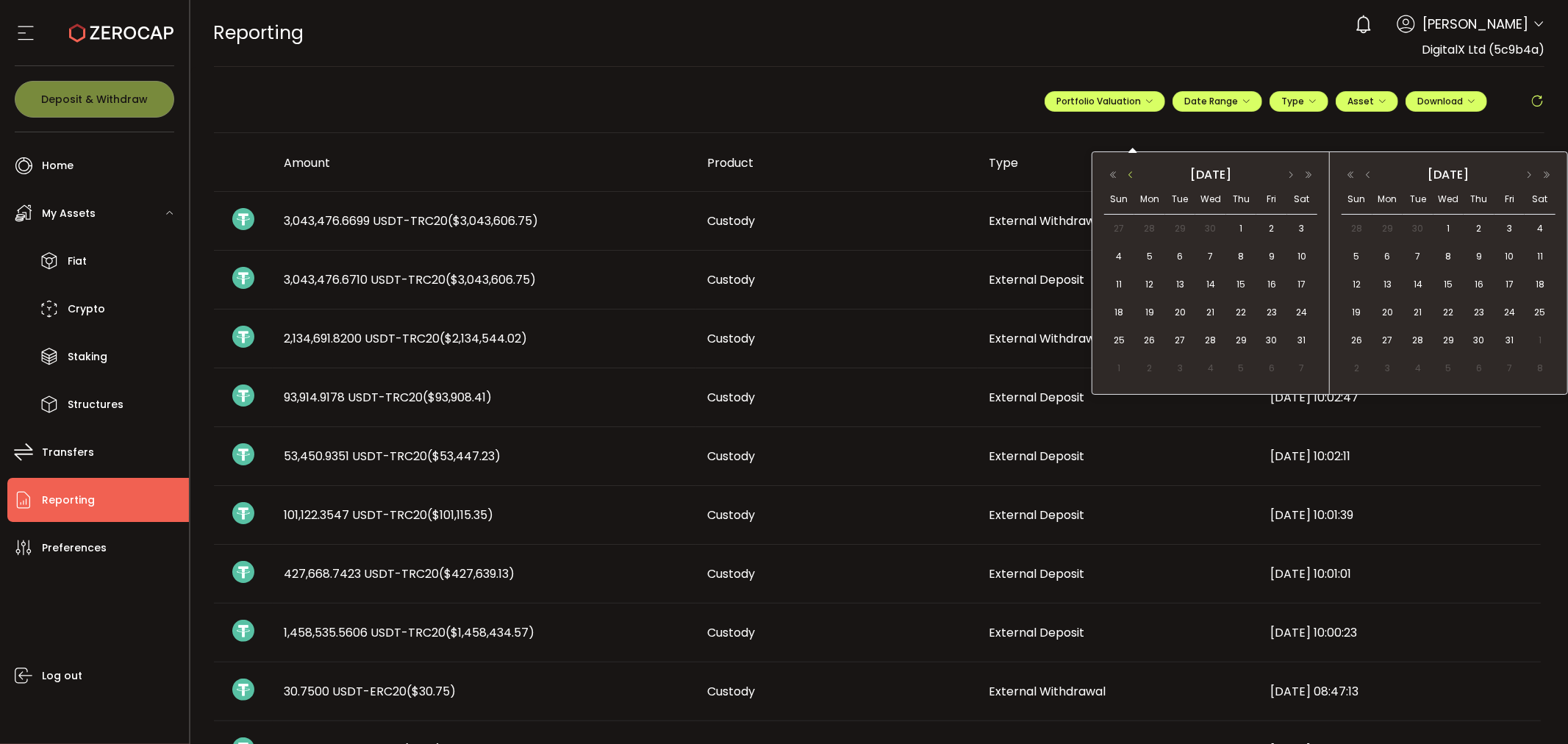
click at [1132, 177] on button "button" at bounding box center [1131, 174] width 18 height 10
click at [1304, 228] on span "1" at bounding box center [1302, 229] width 18 height 18
click at [1365, 175] on button "button" at bounding box center [1369, 174] width 18 height 10
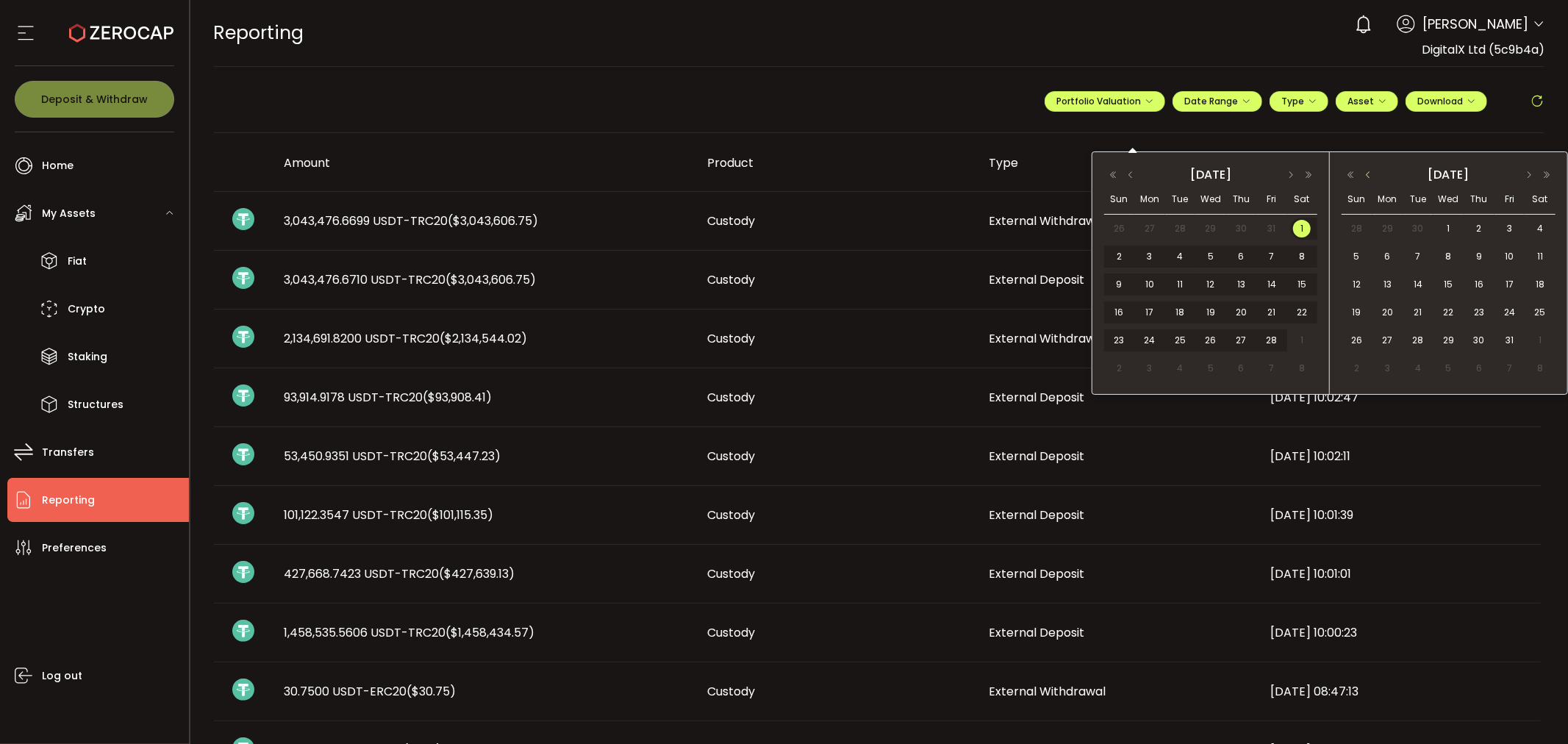
click at [1365, 175] on button "button" at bounding box center [1369, 174] width 18 height 10
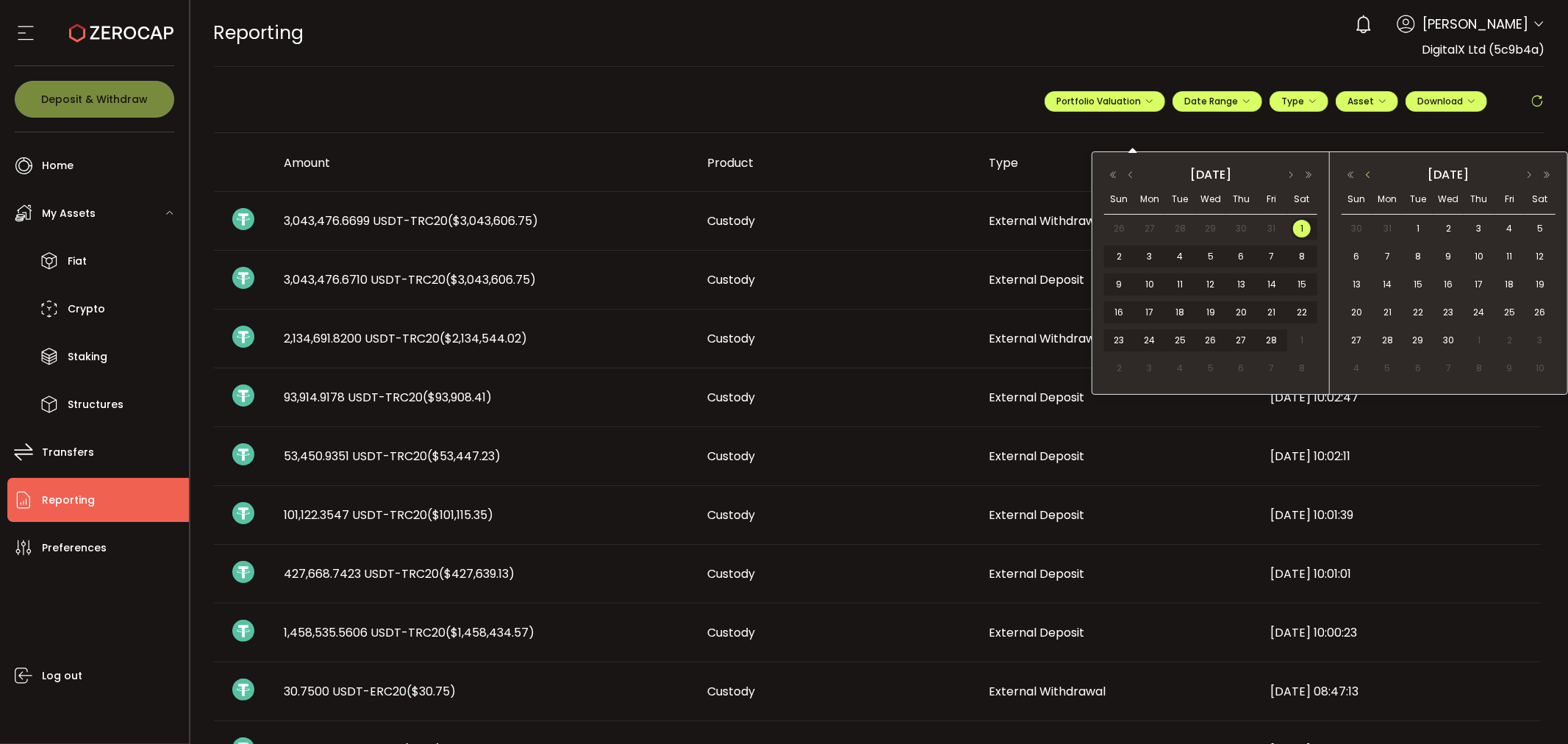
click at [1365, 175] on button "button" at bounding box center [1369, 174] width 18 height 10
click at [1377, 184] on th "Mon" at bounding box center [1388, 199] width 31 height 31
click at [1543, 226] on span "1" at bounding box center [1540, 229] width 18 height 18
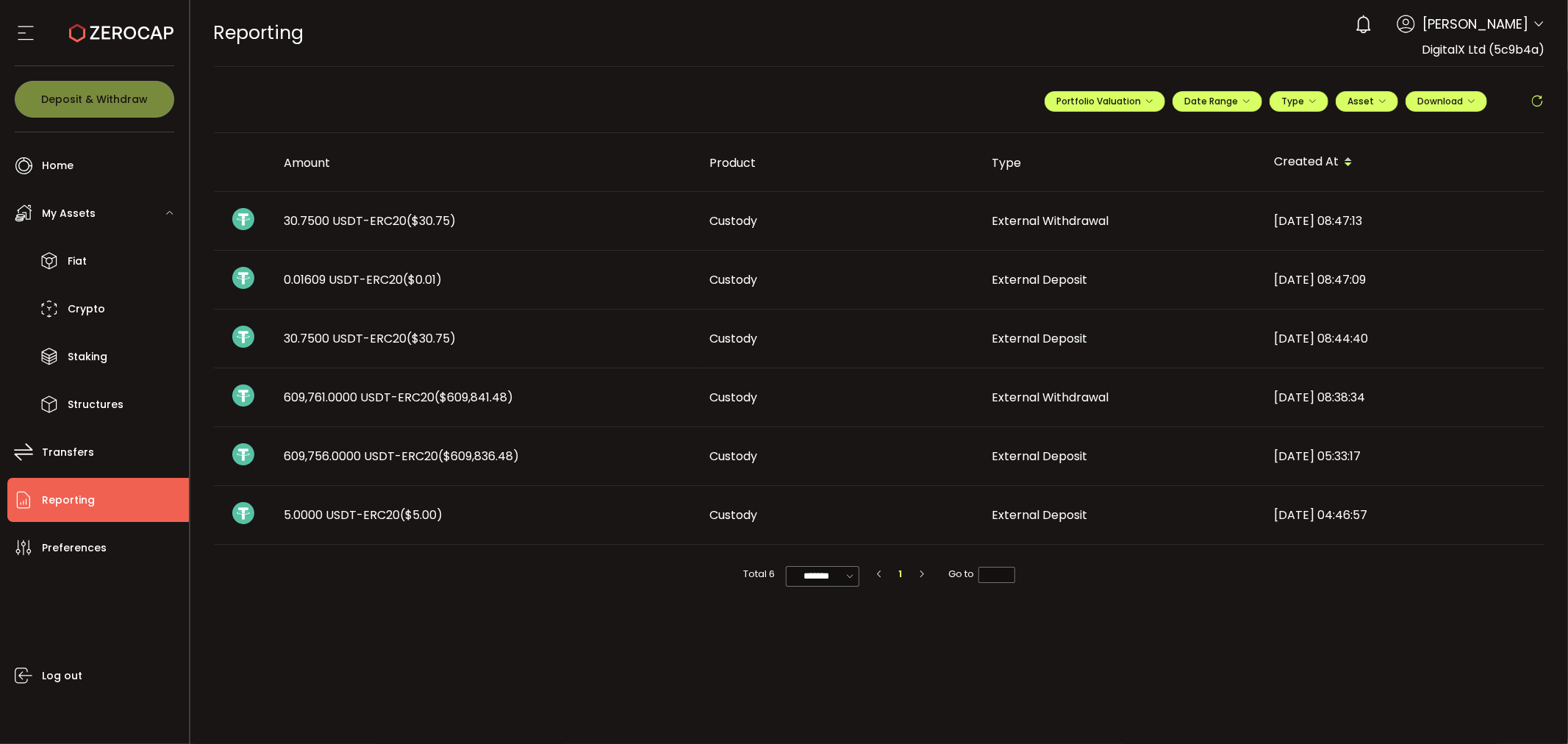
click at [290, 456] on span "609,756.0000 USDT-ERC20 ($609,836.48)" at bounding box center [403, 456] width 235 height 17
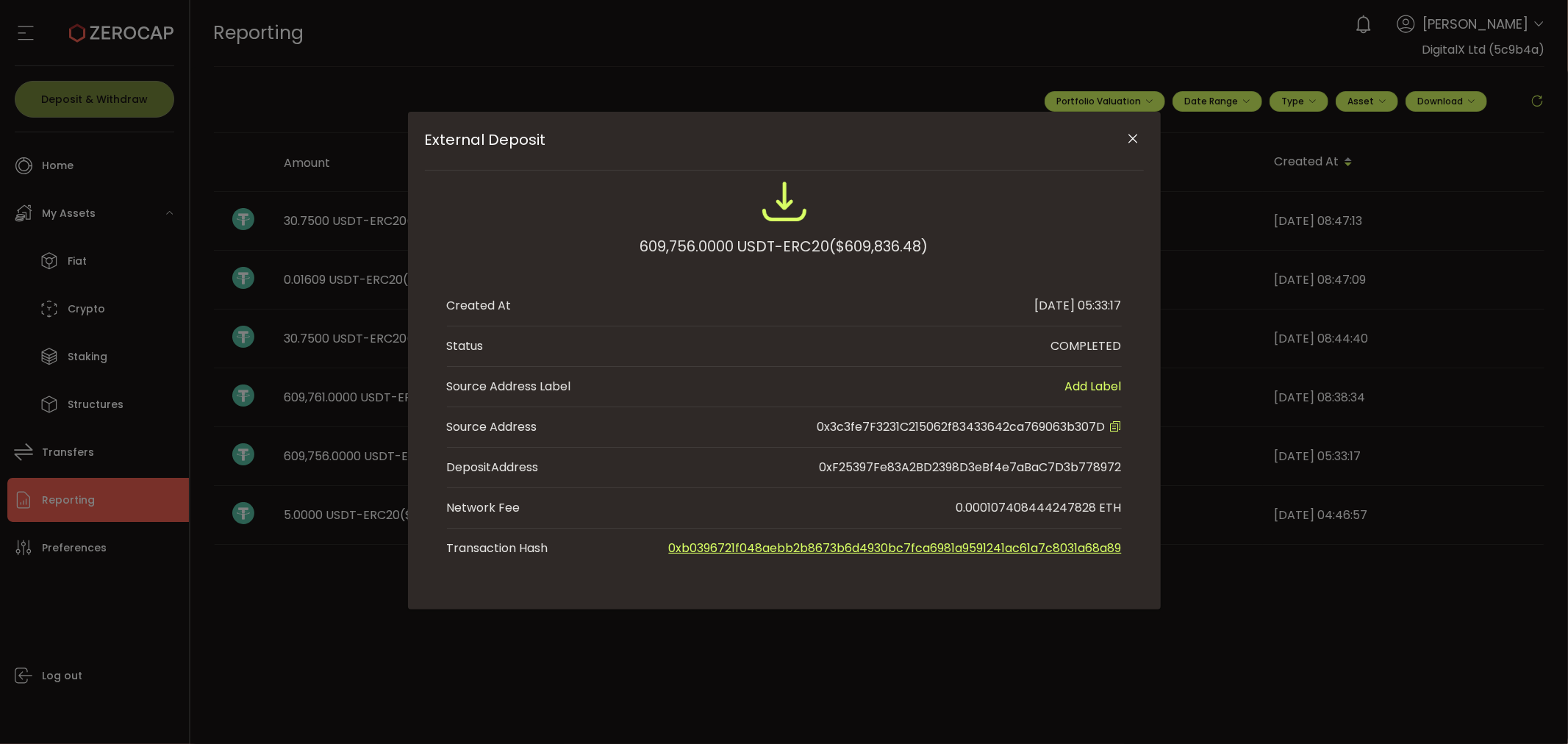
click at [1140, 134] on icon "Close" at bounding box center [1133, 138] width 14 height 14
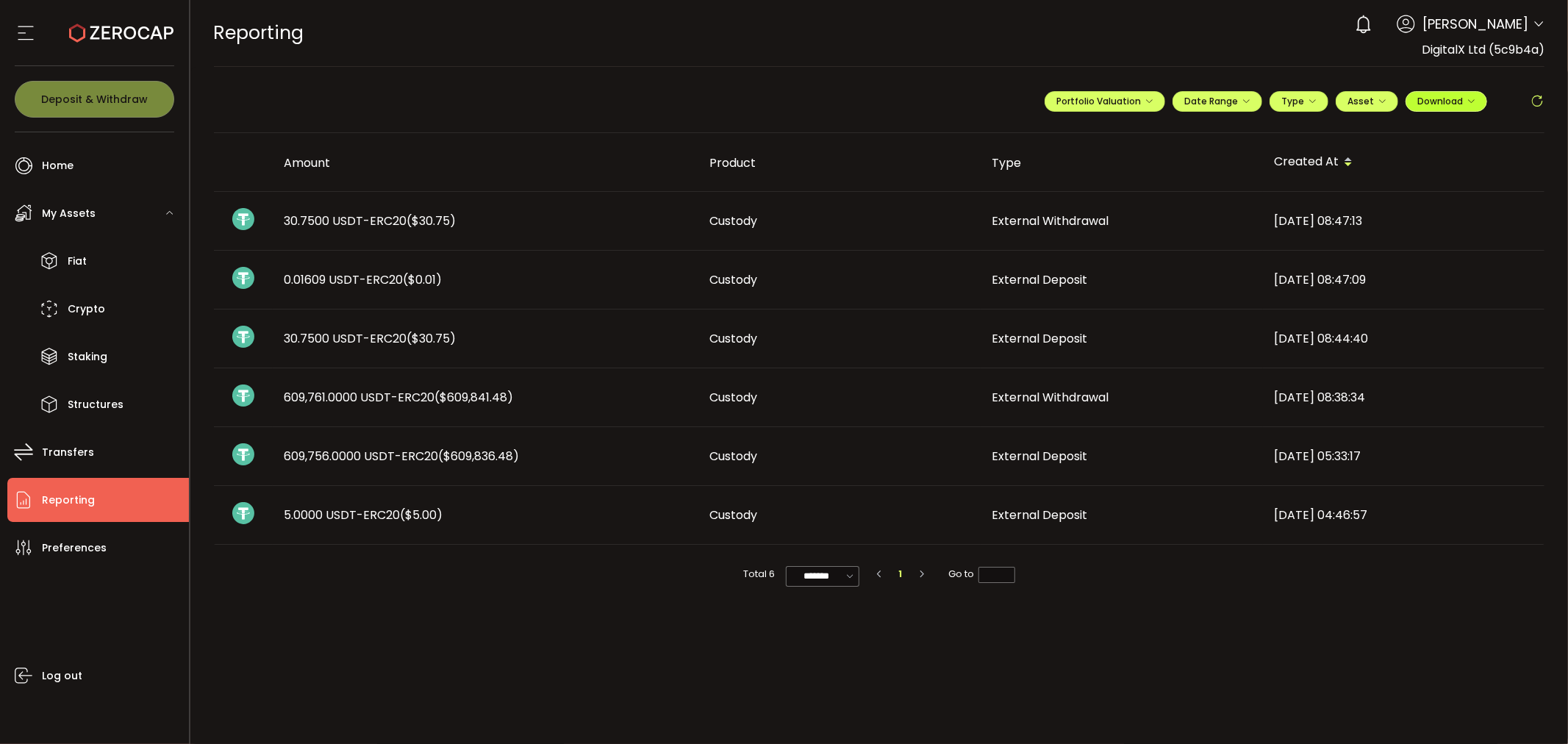
click at [1468, 106] on span "Download" at bounding box center [1446, 102] width 58 height 13
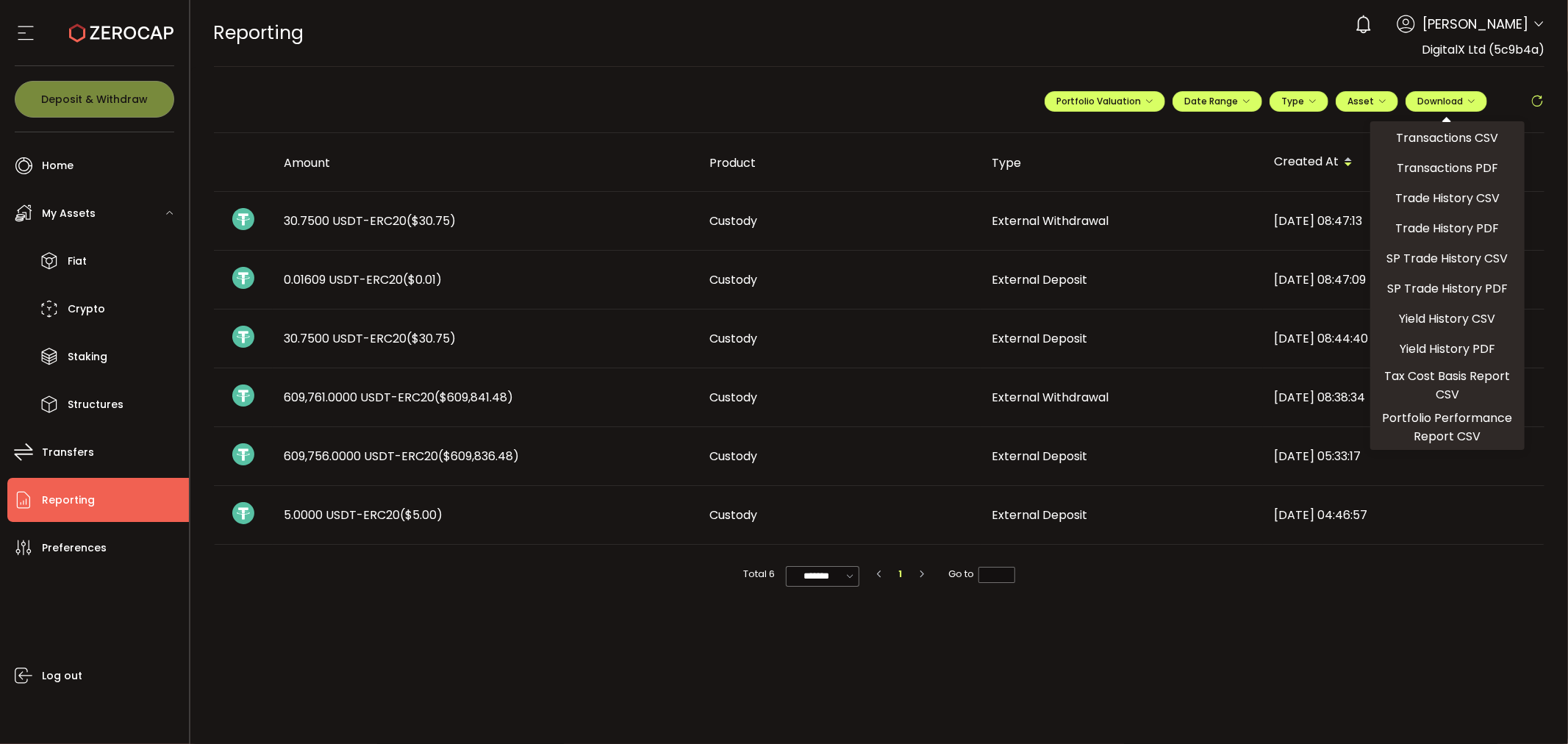
click at [422, 452] on span "609,756.0000 USDT-ERC20 ($609,836.48)" at bounding box center [403, 456] width 235 height 17
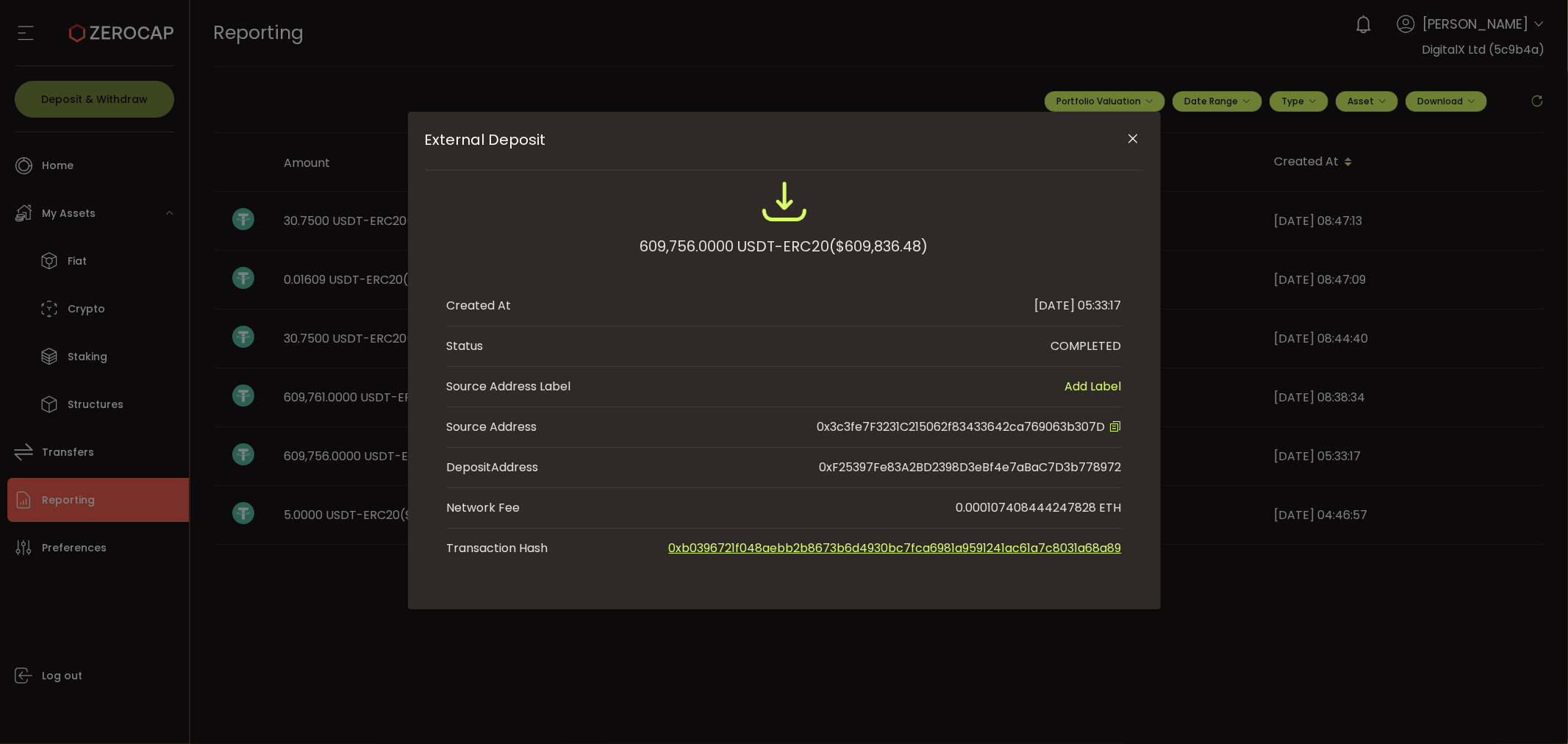
click at [779, 210] on img "External Deposit" at bounding box center [784, 201] width 47 height 47
click at [779, 199] on img "External Deposit" at bounding box center [784, 201] width 47 height 47
click at [1129, 135] on icon "Close" at bounding box center [1133, 138] width 14 height 14
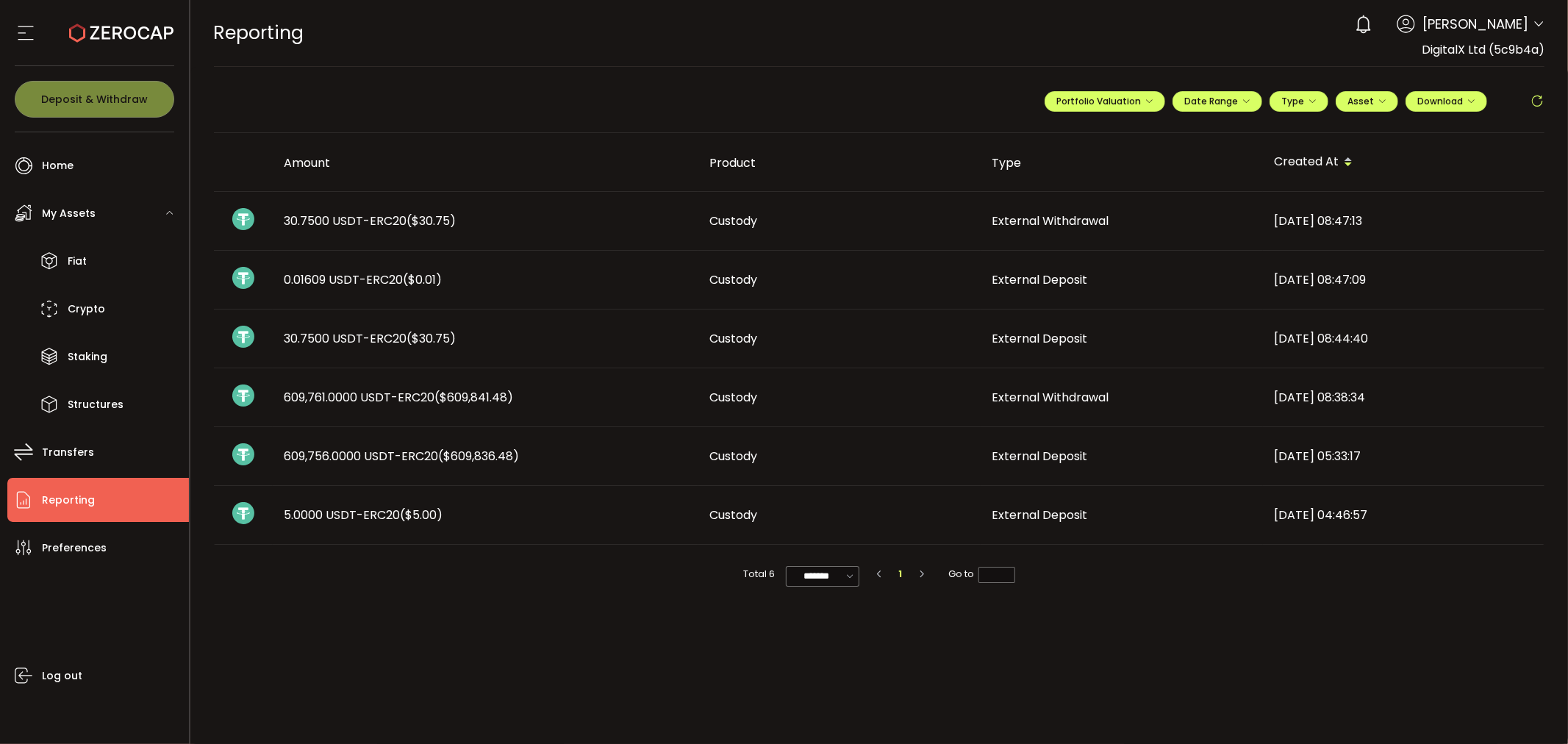
click at [275, 419] on td "609,761.0000 USDT-ERC20 ($609,841.48)" at bounding box center [486, 397] width 426 height 58
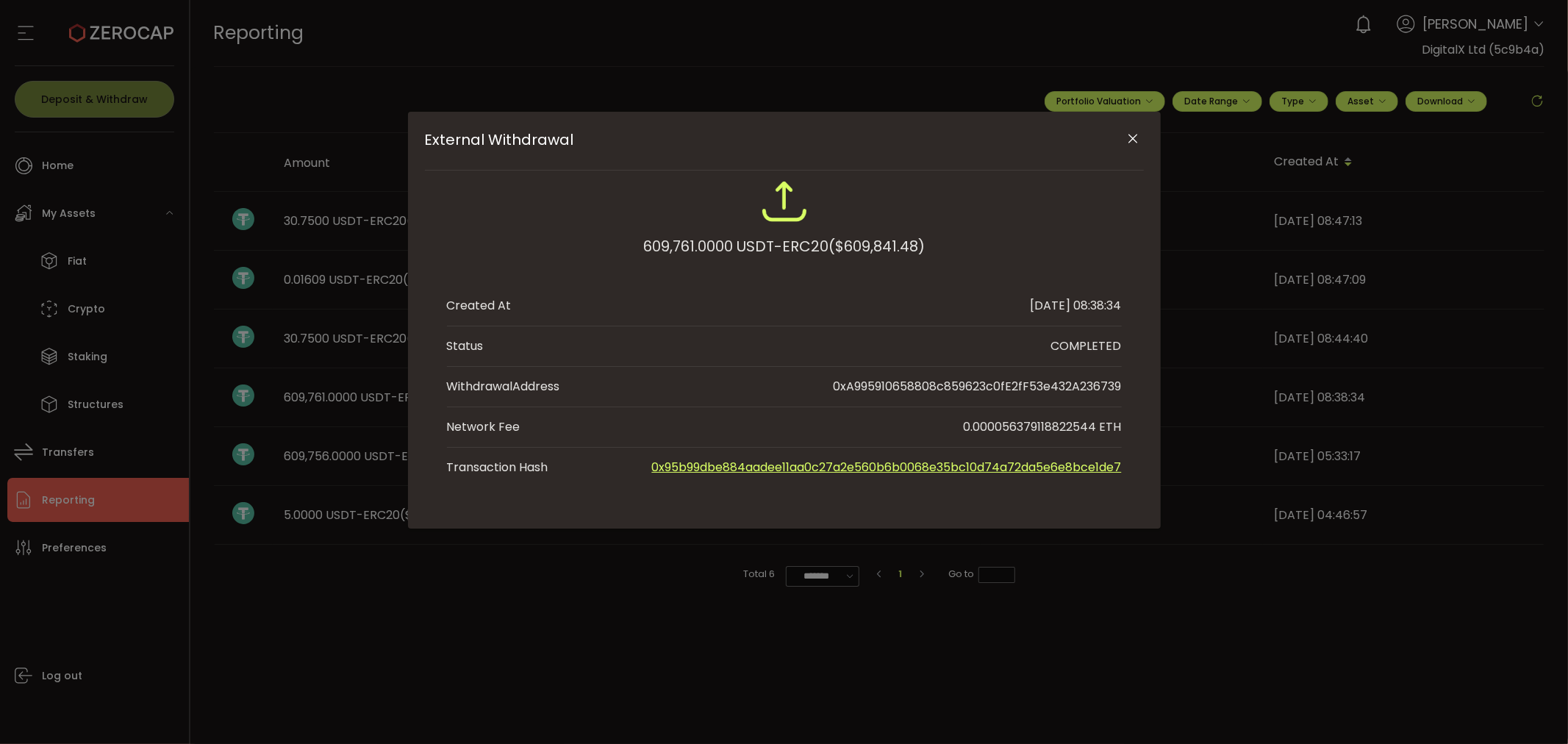
click at [1130, 137] on icon "Close" at bounding box center [1133, 138] width 14 height 14
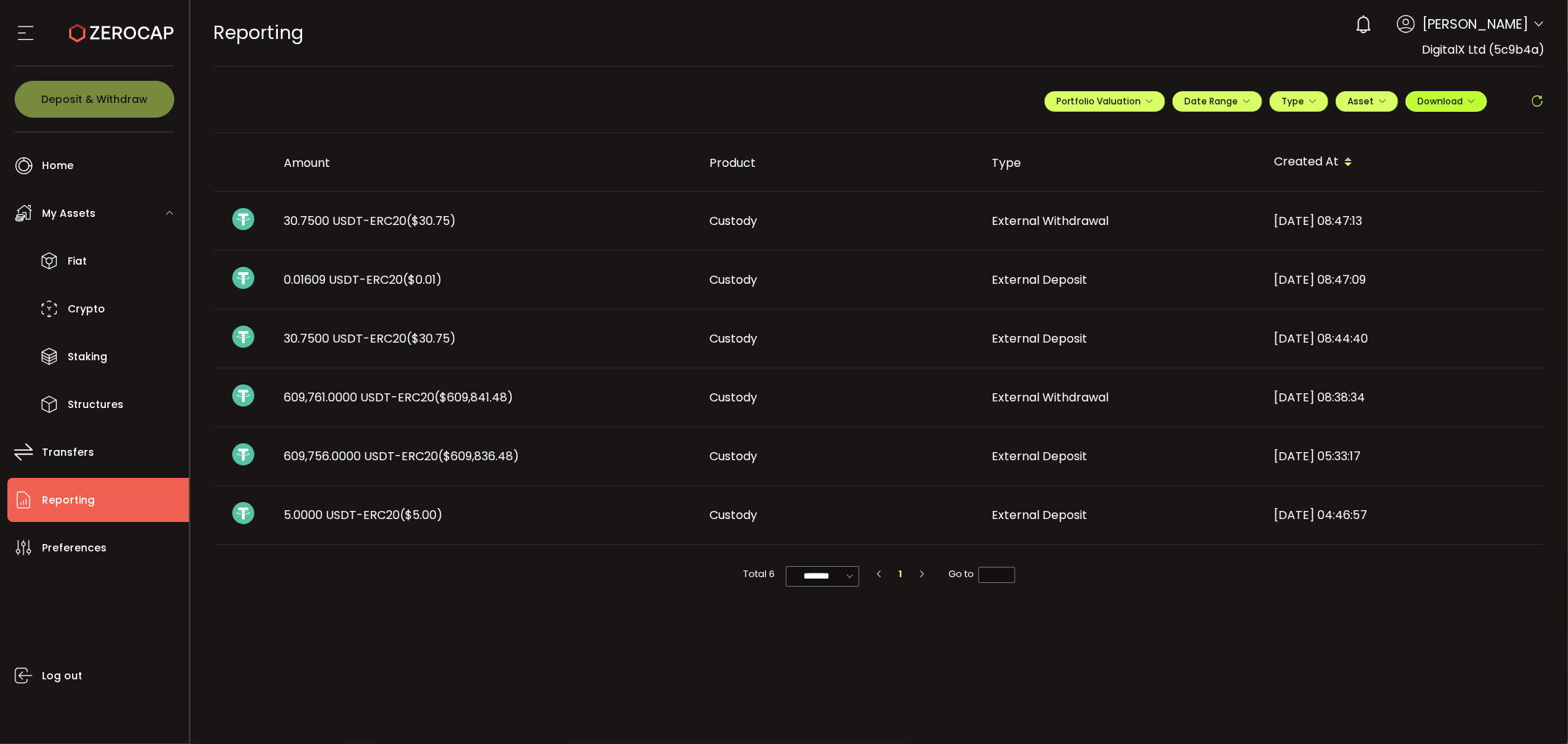
click at [1471, 101] on icon "button" at bounding box center [1471, 102] width 9 height 9
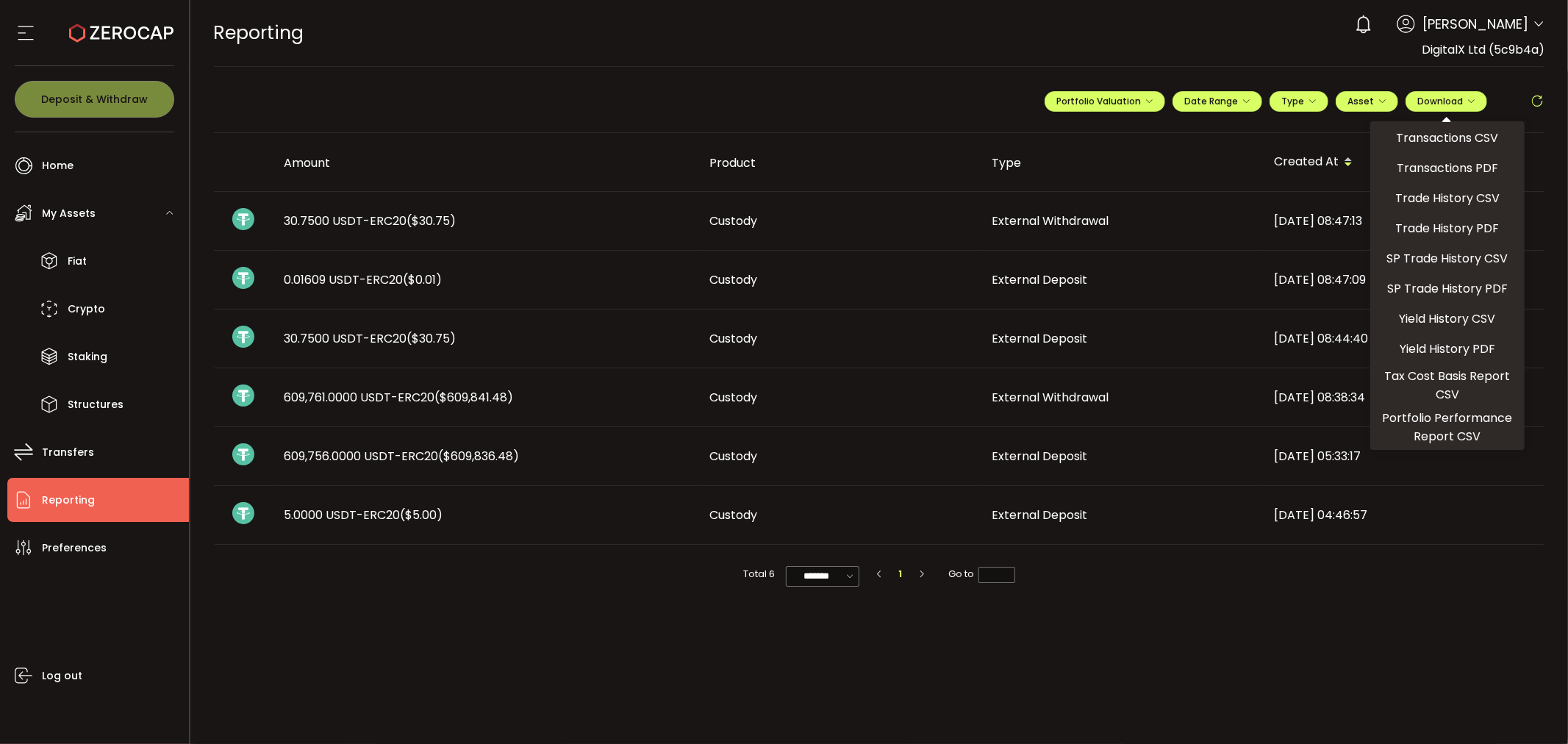
click at [1311, 578] on div "Total 6 ******* 10/page 20/page 50/page 100/page 1 Go to *" at bounding box center [880, 573] width 1332 height 58
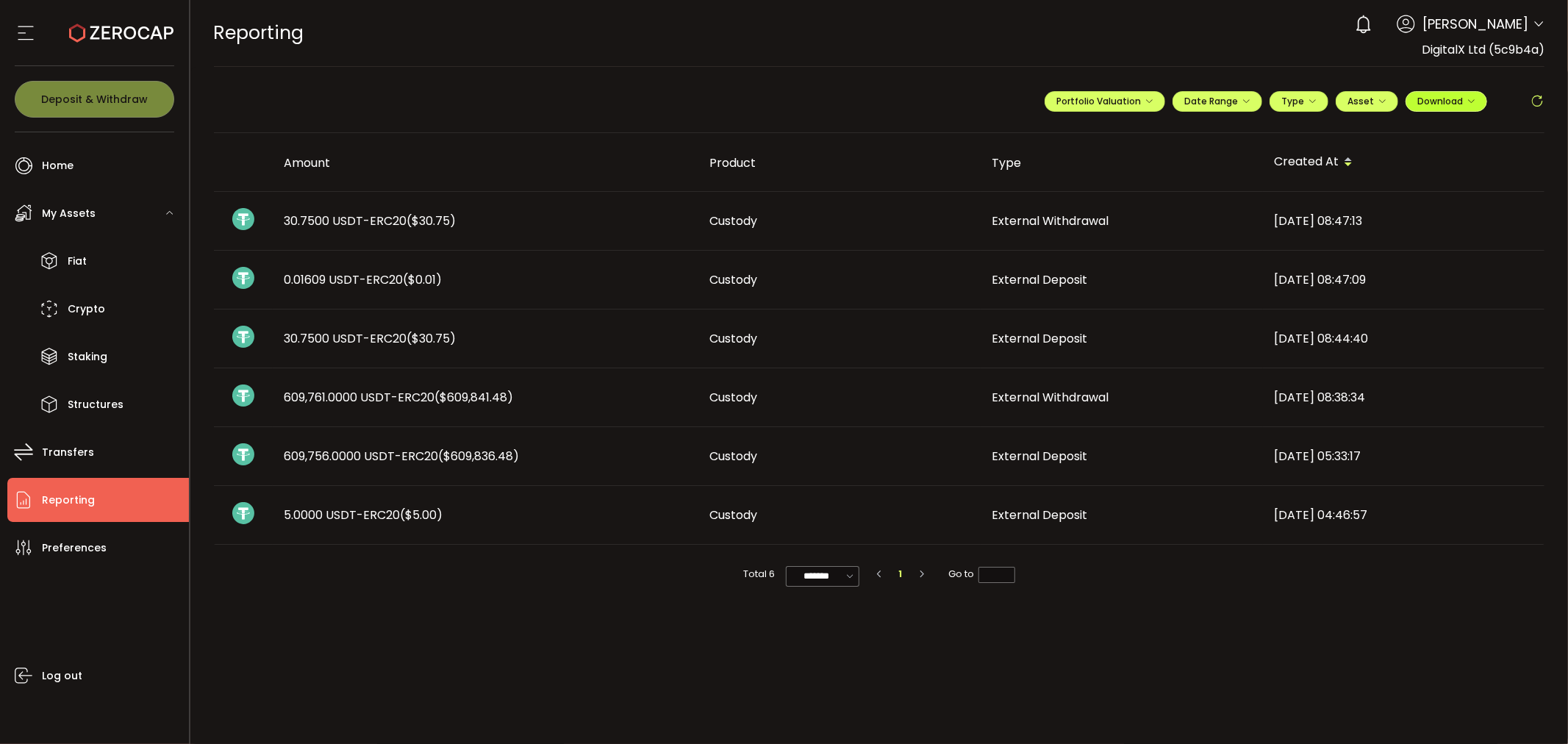
click at [1449, 97] on span "Download" at bounding box center [1446, 102] width 58 height 13
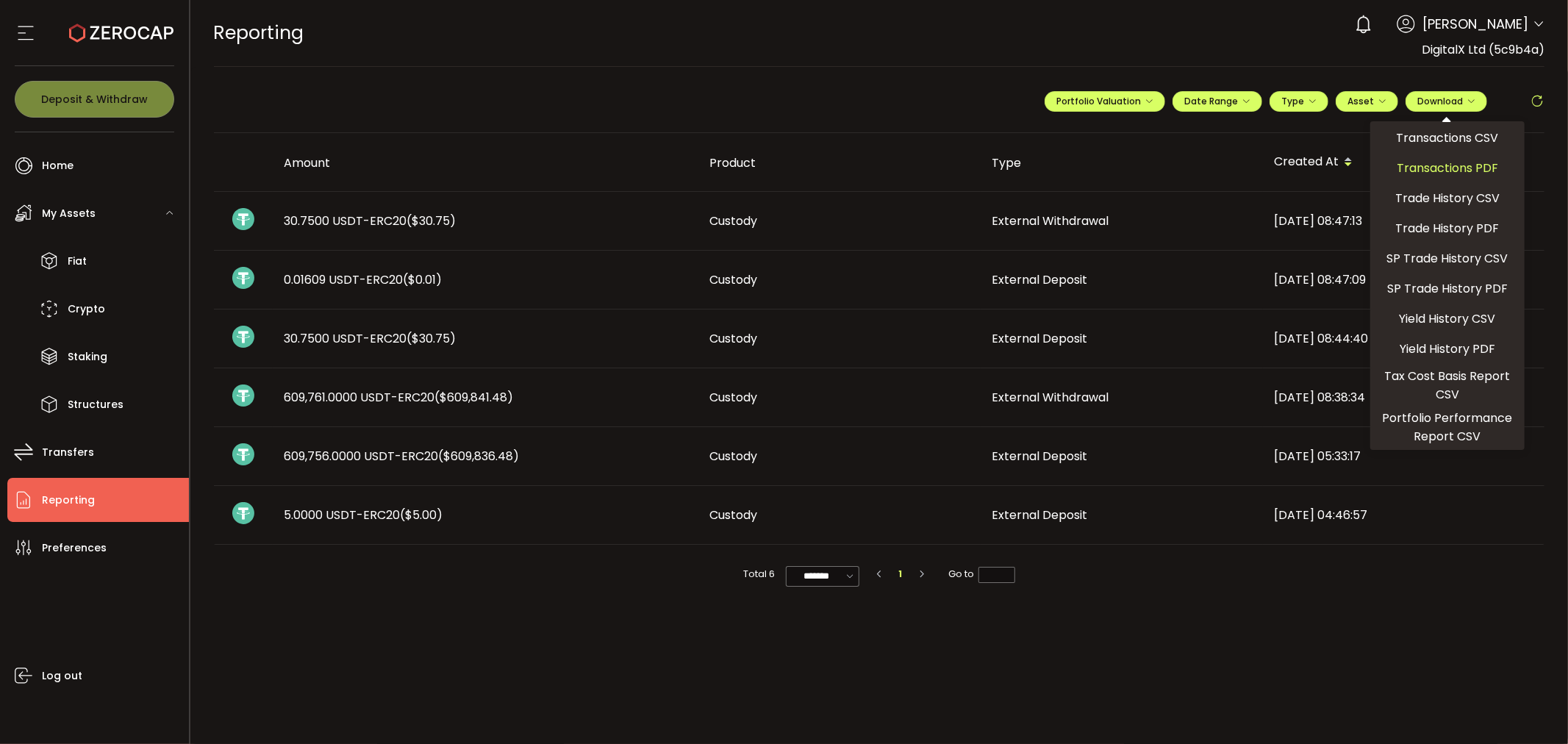
click at [1479, 162] on span "Transactions PDF" at bounding box center [1448, 168] width 102 height 18
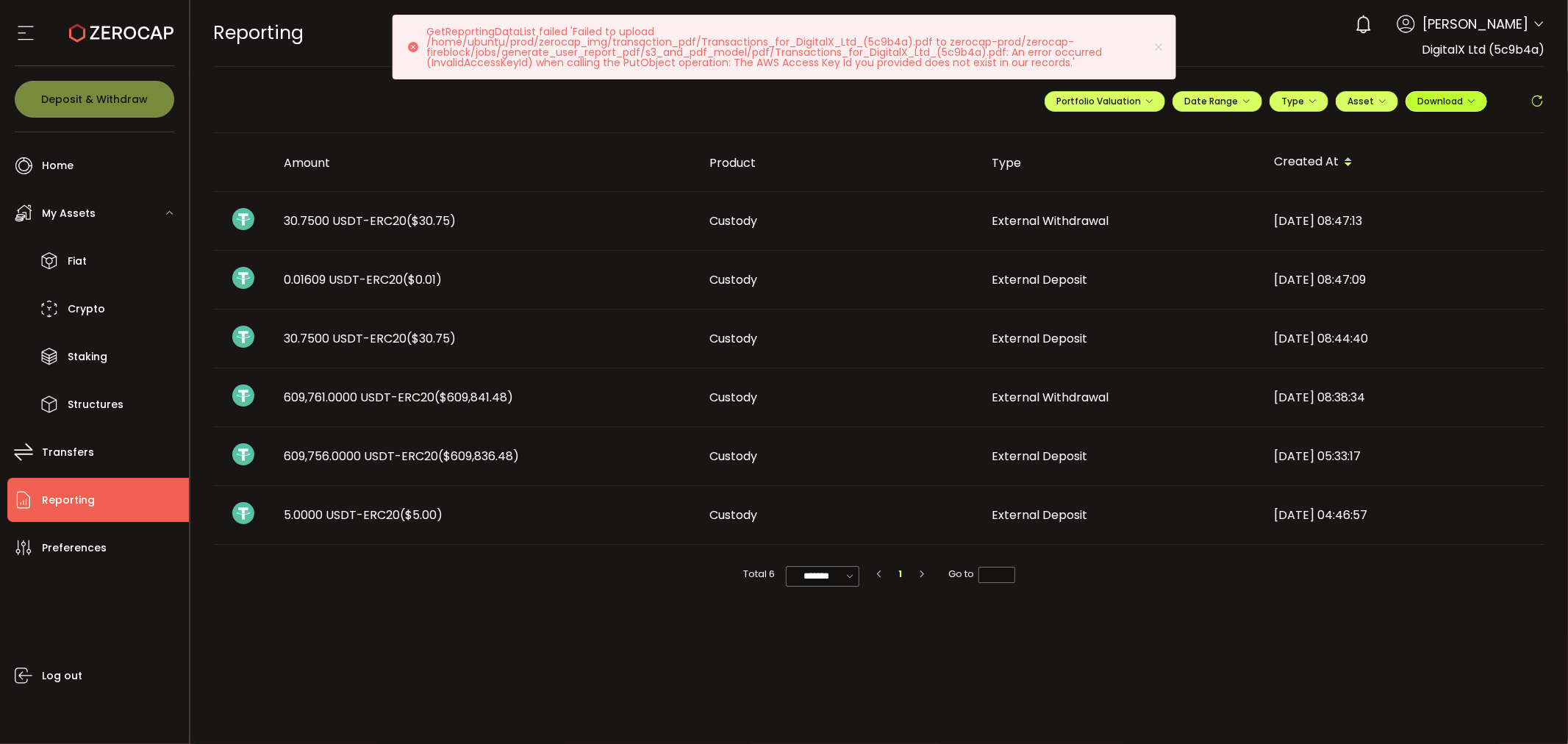
click at [1444, 97] on span "Download" at bounding box center [1446, 102] width 58 height 13
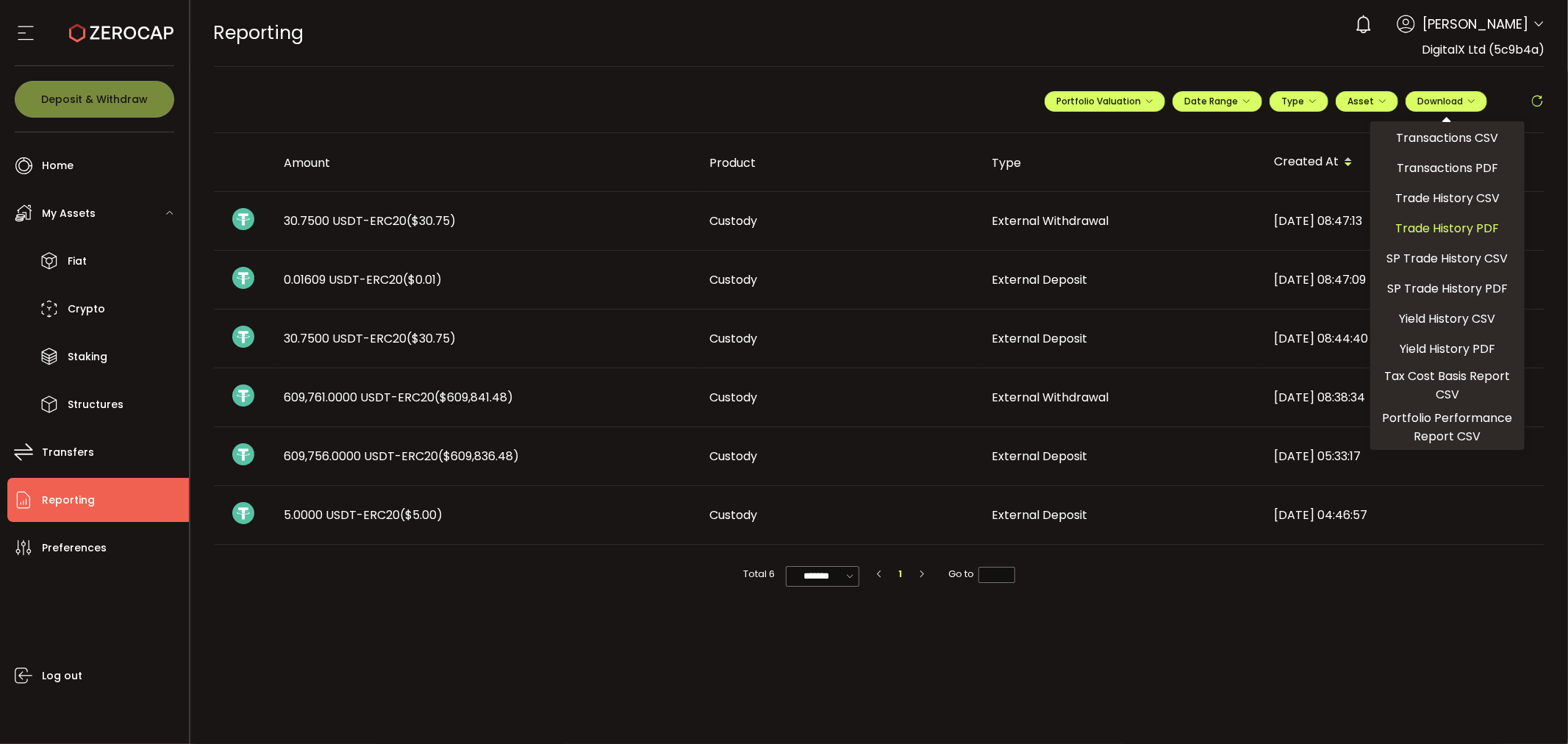
click at [1470, 231] on span "Trade History PDF" at bounding box center [1448, 228] width 103 height 18
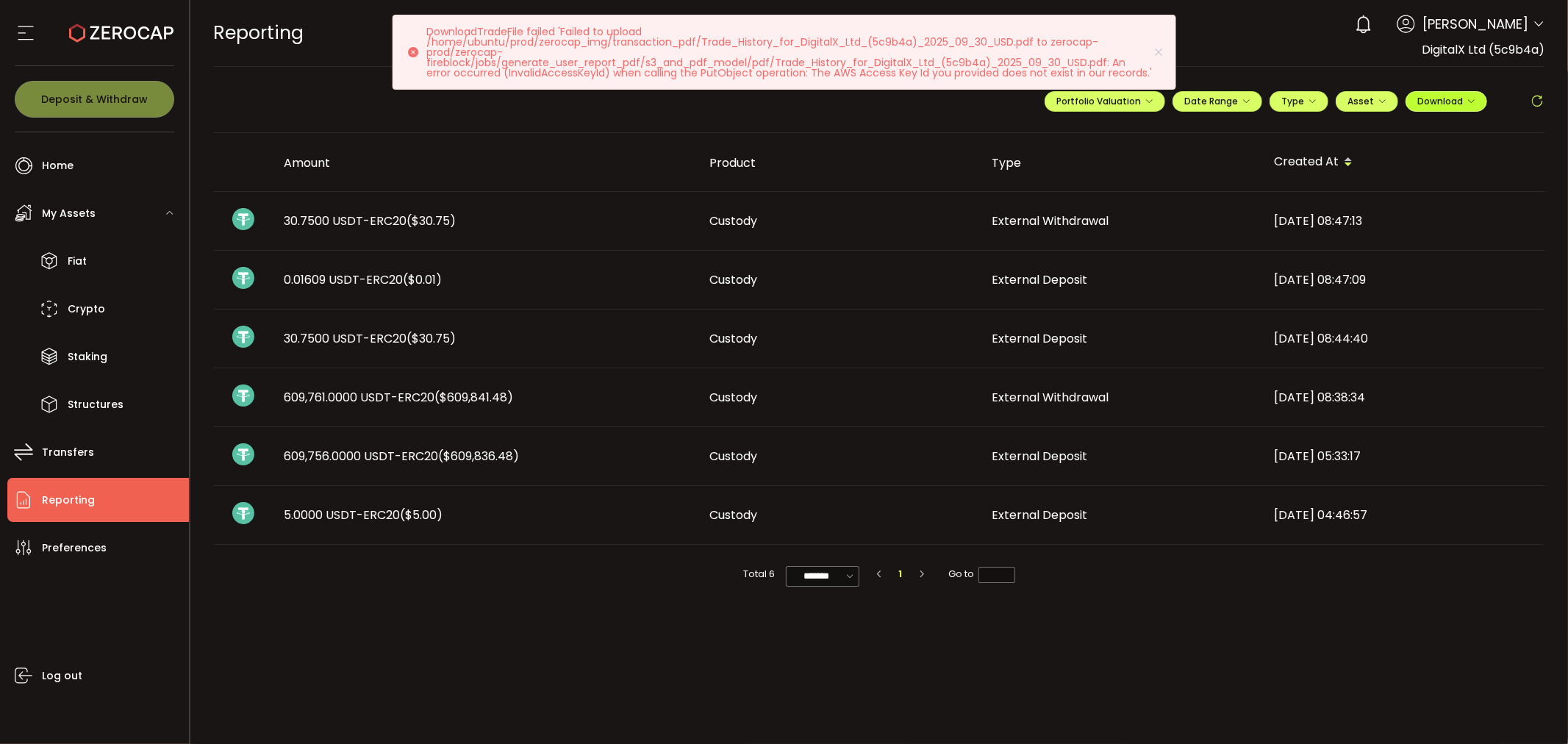
click at [1451, 99] on span "Download" at bounding box center [1446, 102] width 58 height 13
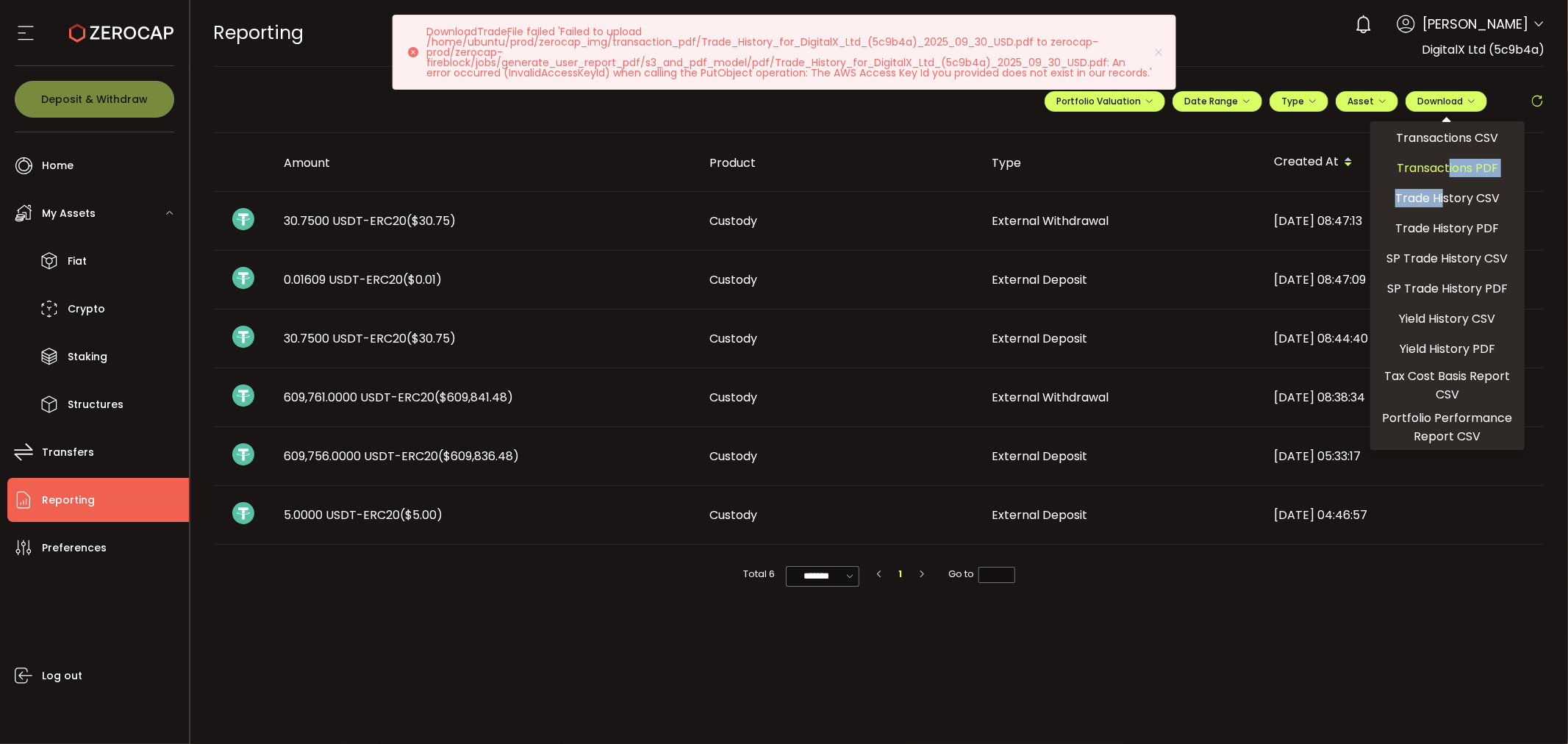
drag, startPoint x: 1442, startPoint y: 203, endPoint x: 1446, endPoint y: 164, distance: 39.2
click at [1446, 164] on ul "Transactions CSV Transactions PDF Trade History CSV Trade History PDF SP Trade …" at bounding box center [1448, 286] width 155 height 329
click at [1532, 94] on icon at bounding box center [1537, 102] width 14 height 14
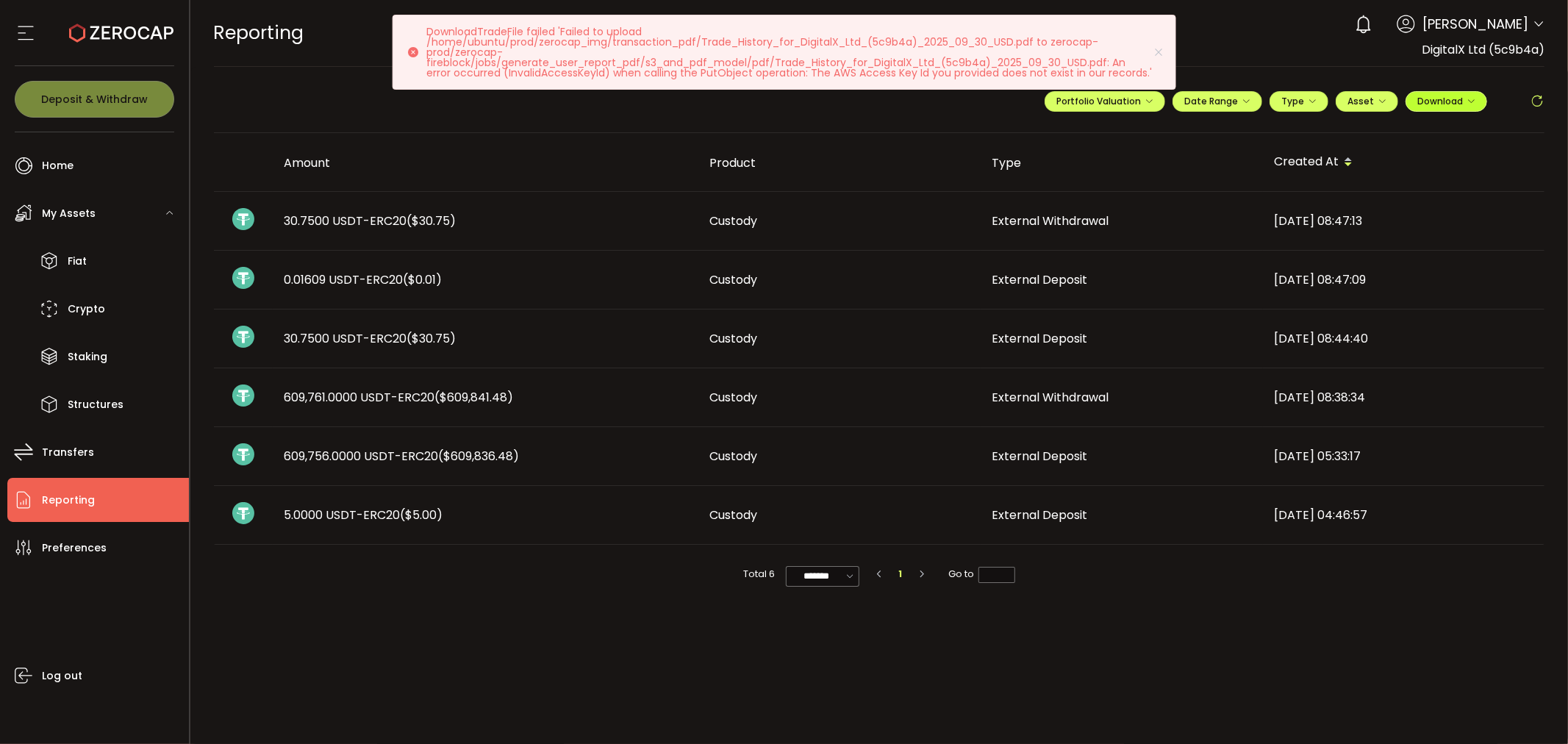
click at [1470, 96] on span "Download" at bounding box center [1446, 102] width 58 height 13
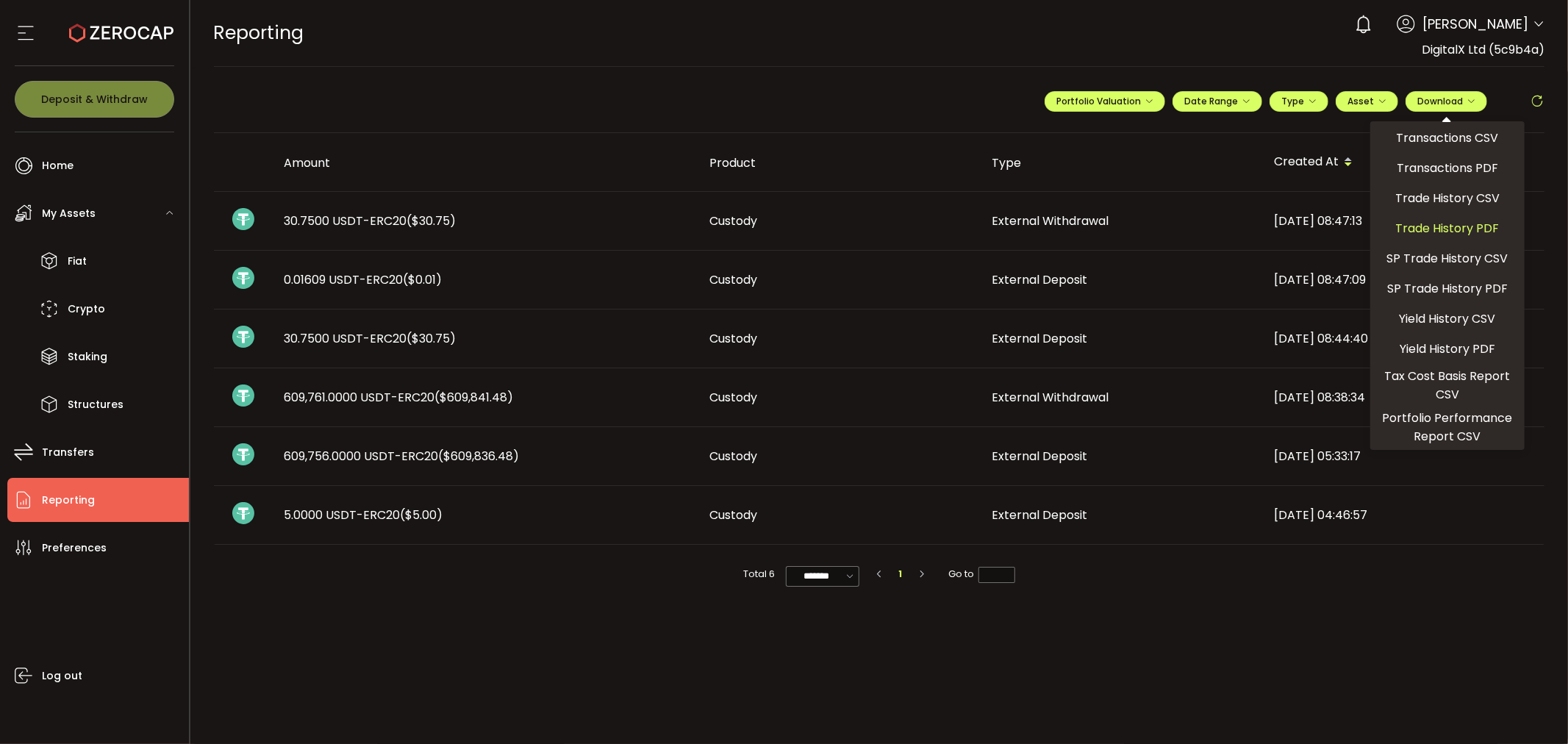
click at [1457, 224] on span "Trade History PDF" at bounding box center [1448, 228] width 103 height 18
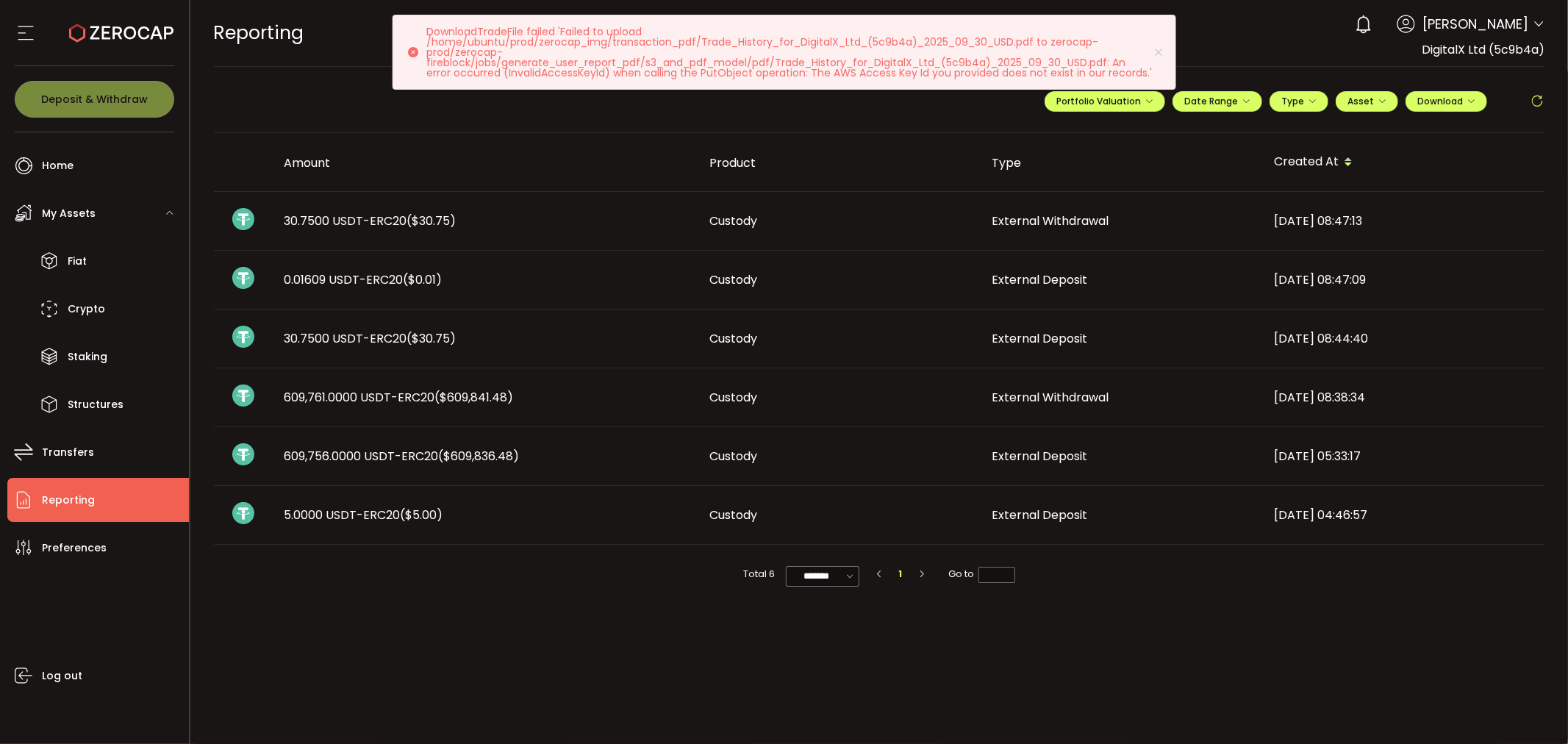
click at [944, 643] on main "**********" at bounding box center [880, 405] width 1378 height 678
